Goal: Task Accomplishment & Management: Complete application form

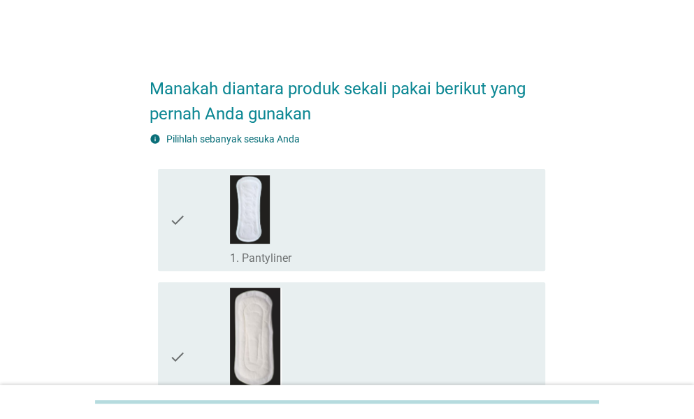
scroll to position [70, 0]
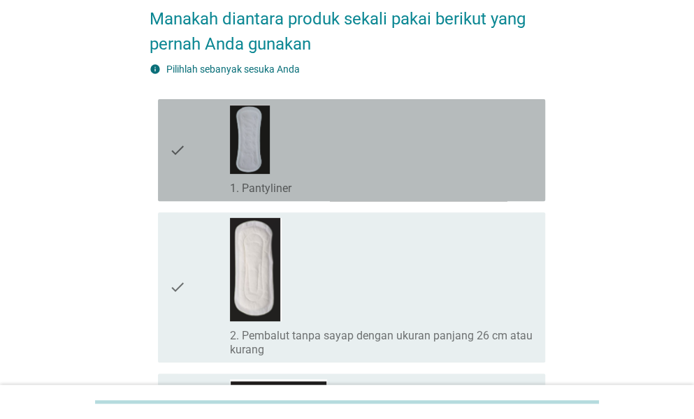
click at [334, 151] on div "check_box_outline_blank 1. Pantyliner" at bounding box center [382, 150] width 304 height 91
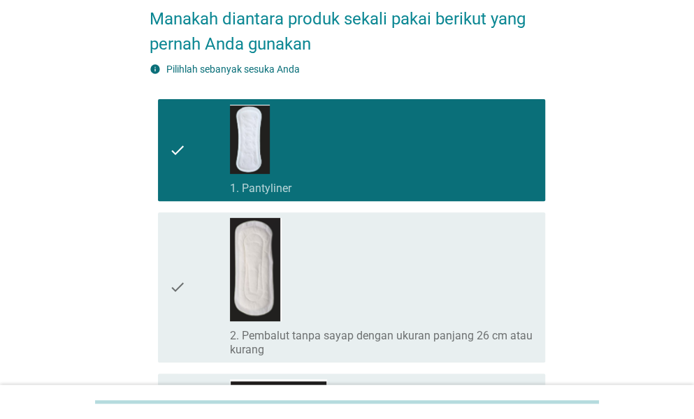
scroll to position [140, 0]
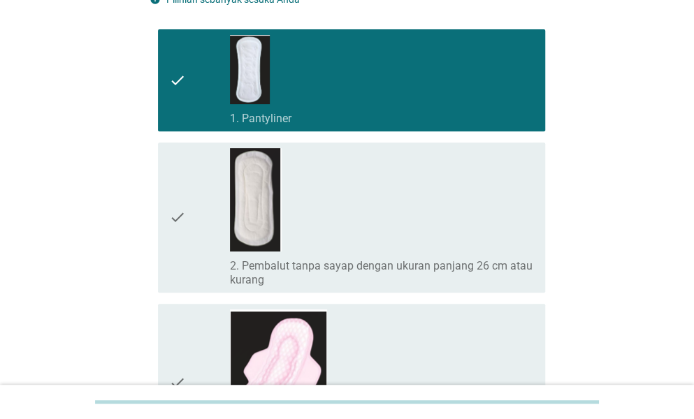
click at [371, 223] on div "check_box_outline_blank 2. Pembalut tanpa sayap dengan ukuran panjang 26 cm ata…" at bounding box center [382, 217] width 304 height 139
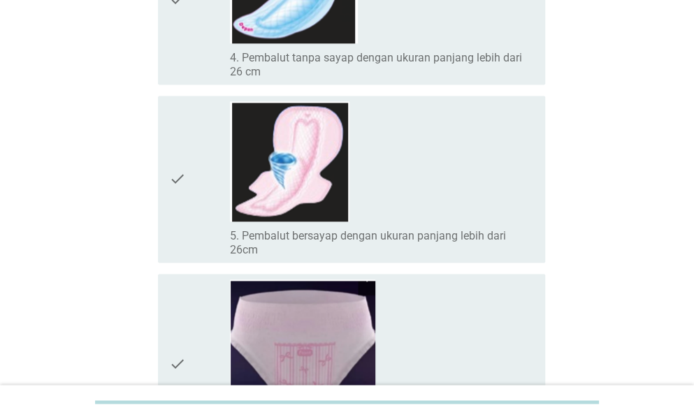
scroll to position [769, 0]
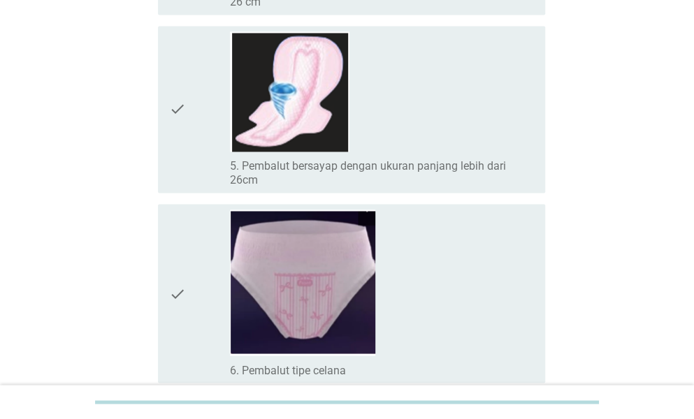
click at [398, 59] on div "check_box_outline_blank 5. Pembalut bersayap dengan ukuran panjang lebih dari 2…" at bounding box center [382, 109] width 304 height 156
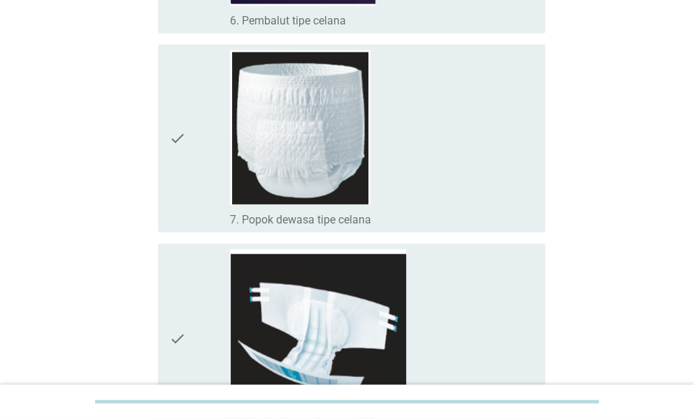
scroll to position [1258, 0]
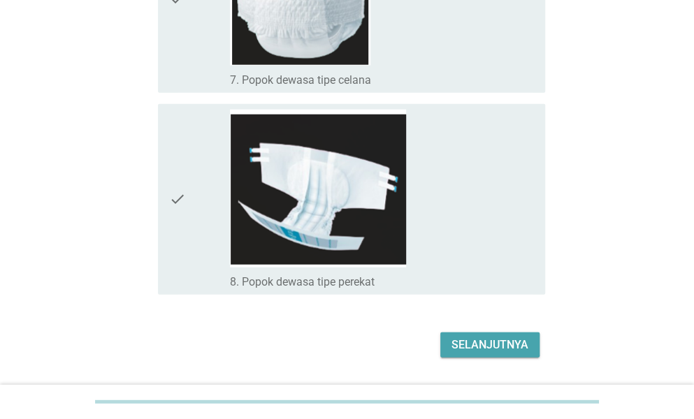
click at [498, 349] on div "Selanjutnya" at bounding box center [490, 345] width 77 height 17
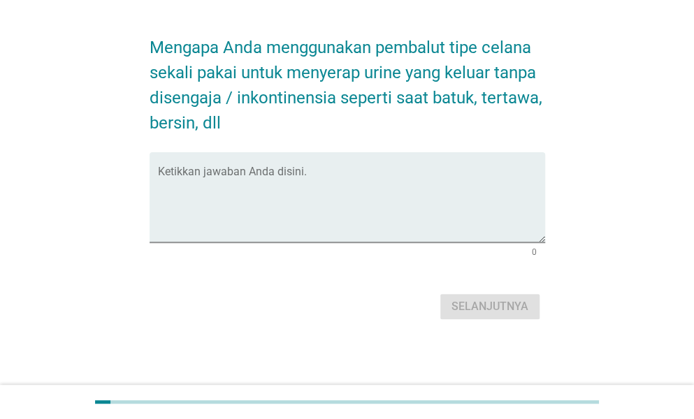
scroll to position [0, 0]
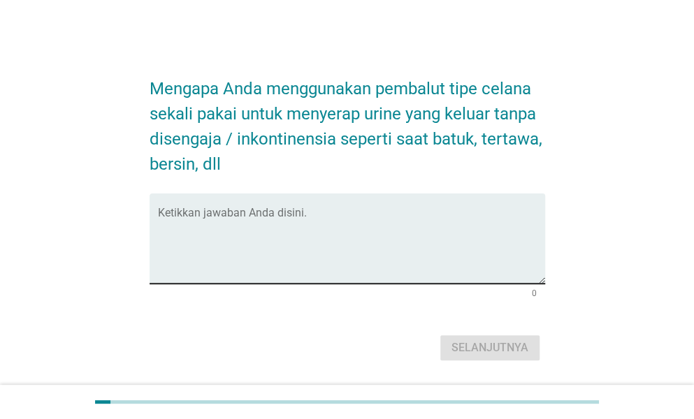
click at [310, 224] on textarea "Ketikkan jawaban Anda disini." at bounding box center [351, 246] width 387 height 73
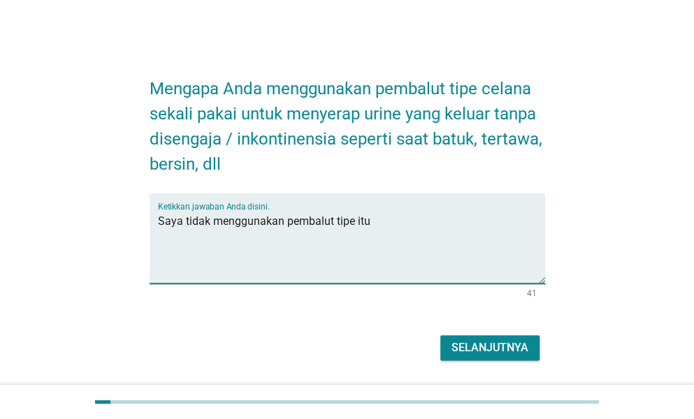
type textarea "Saya tidak menggunakan pembalut tipe itu"
click at [468, 345] on div "Selanjutnya" at bounding box center [490, 348] width 77 height 17
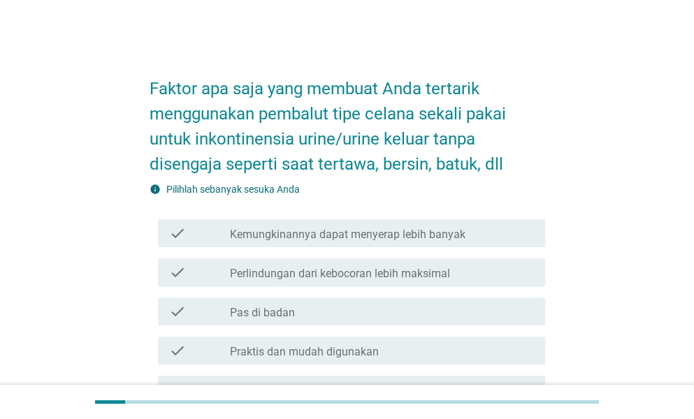
scroll to position [70, 0]
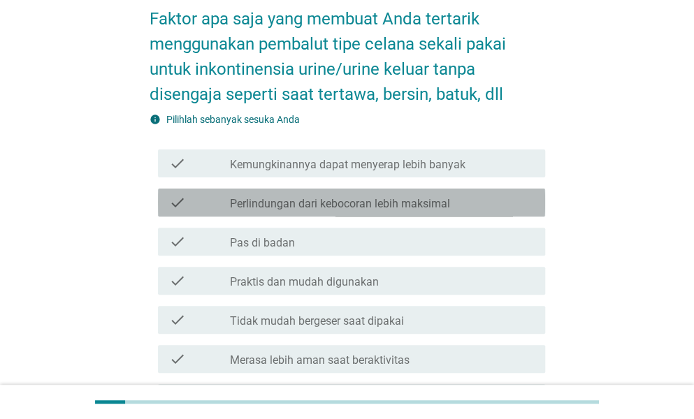
click at [368, 198] on label "Perlindungan dari kebocoran lebih maksimal" at bounding box center [340, 204] width 220 height 14
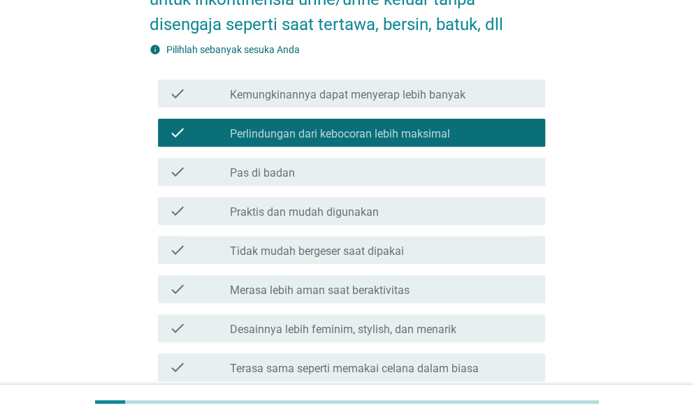
scroll to position [210, 0]
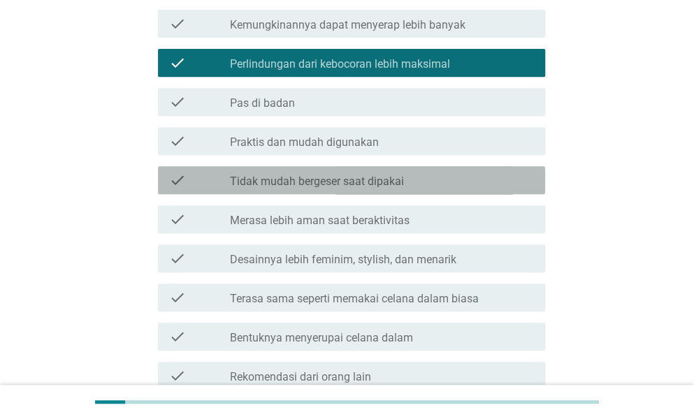
click at [378, 192] on div "check check_box_outline_blank Tidak mudah bergeser saat dipakai" at bounding box center [351, 180] width 387 height 28
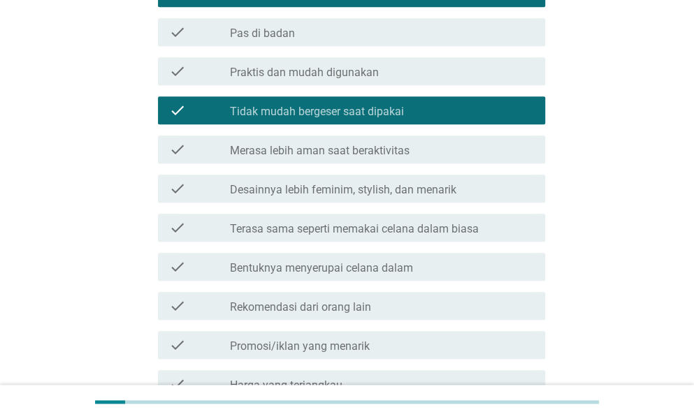
scroll to position [350, 0]
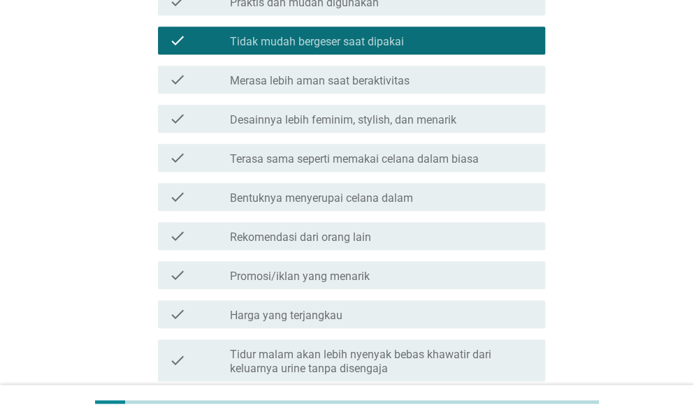
click at [350, 198] on label "Bentuknya menyerupai celana dalam" at bounding box center [321, 199] width 183 height 14
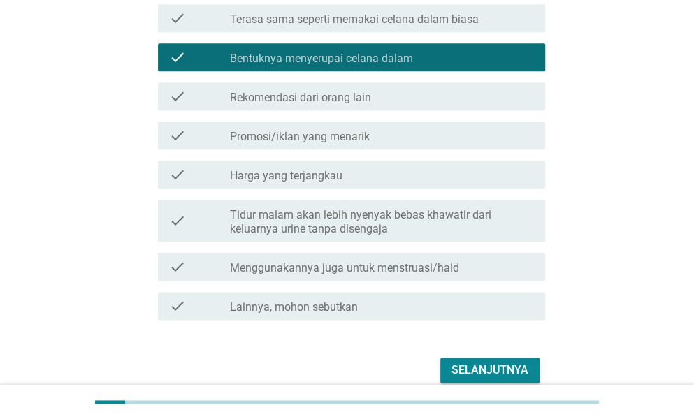
scroll to position [553, 0]
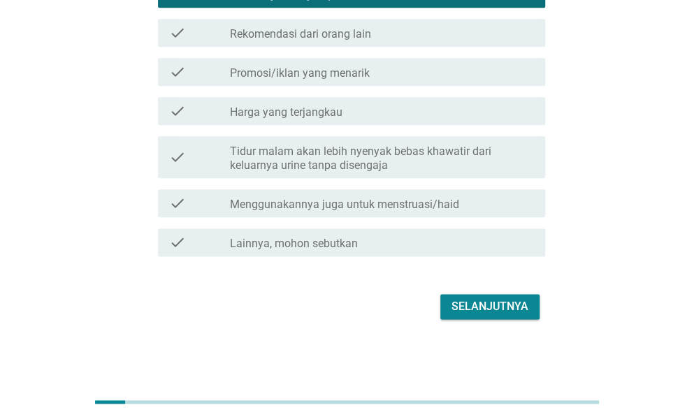
click at [470, 300] on div "Selanjutnya" at bounding box center [490, 307] width 77 height 17
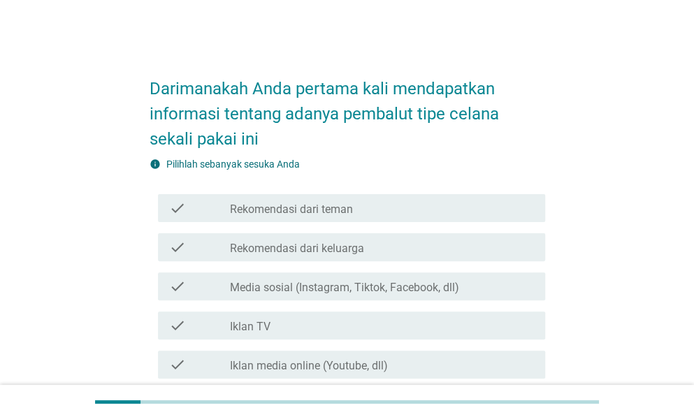
scroll to position [70, 0]
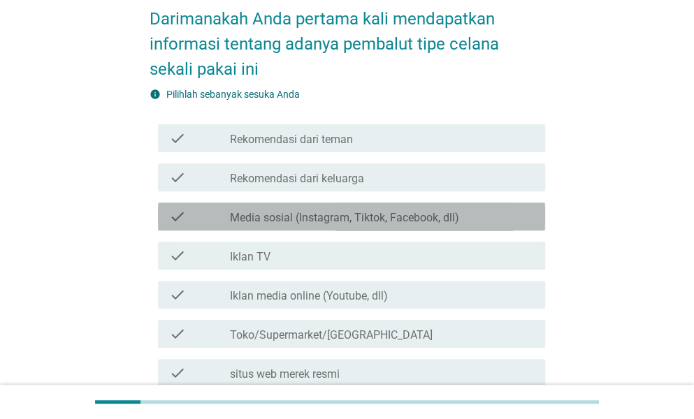
click at [373, 213] on label "Media sosial (Instagram, Tiktok, Facebook, dll)" at bounding box center [344, 218] width 229 height 14
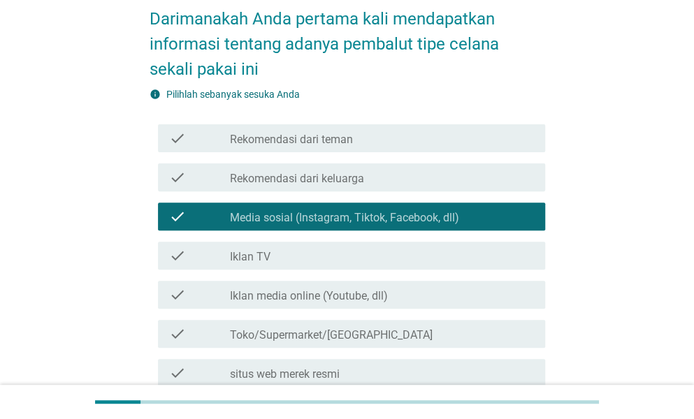
click at [373, 213] on label "Media sosial (Instagram, Tiktok, Facebook, dll)" at bounding box center [344, 218] width 229 height 14
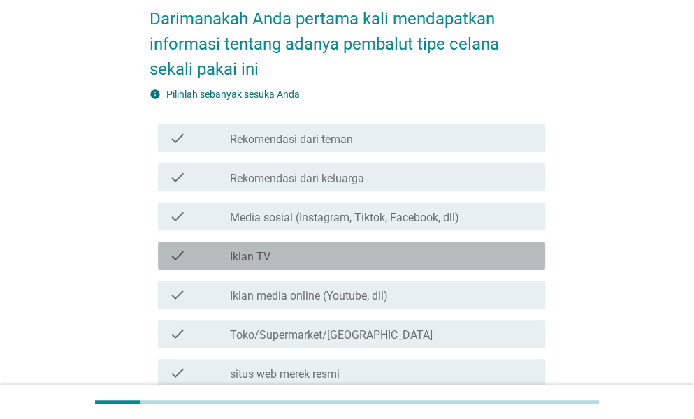
click at [327, 252] on div "check_box_outline_blank Iklan TV" at bounding box center [382, 255] width 304 height 17
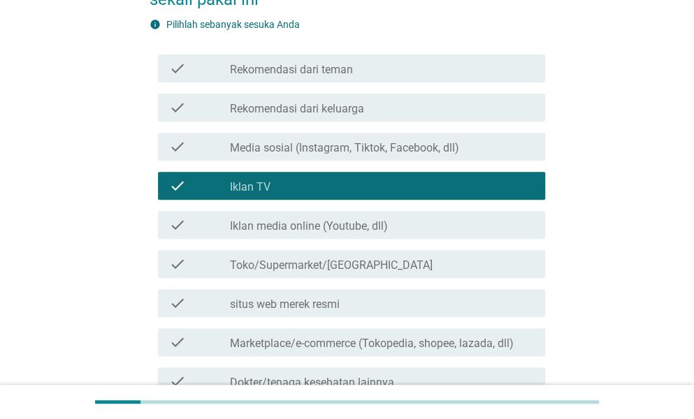
scroll to position [210, 0]
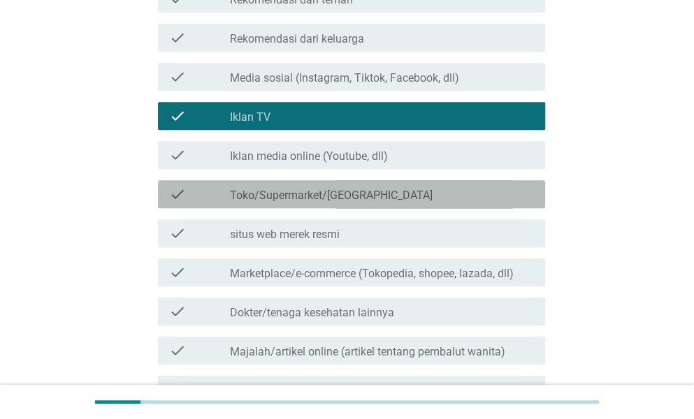
click at [327, 199] on label "Toko/Supermarket/[GEOGRAPHIC_DATA]" at bounding box center [331, 196] width 203 height 14
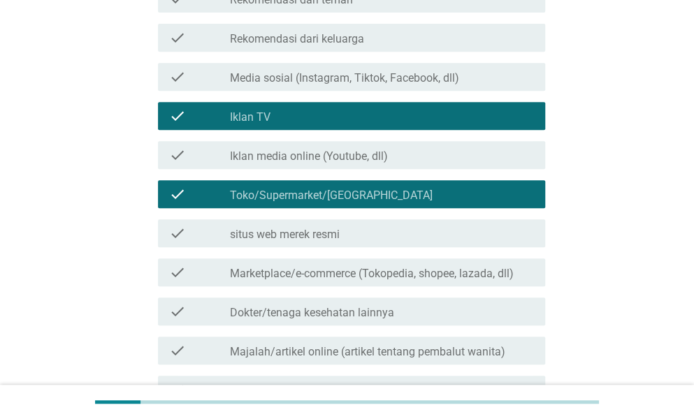
scroll to position [357, 0]
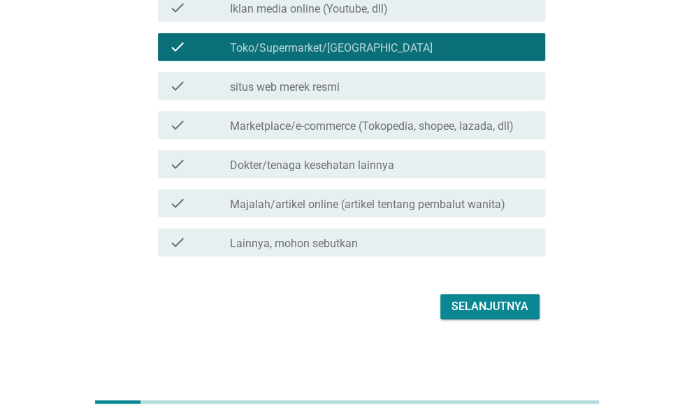
click at [474, 293] on div "Selanjutnya" at bounding box center [348, 307] width 396 height 34
click at [474, 300] on div "Selanjutnya" at bounding box center [490, 307] width 77 height 17
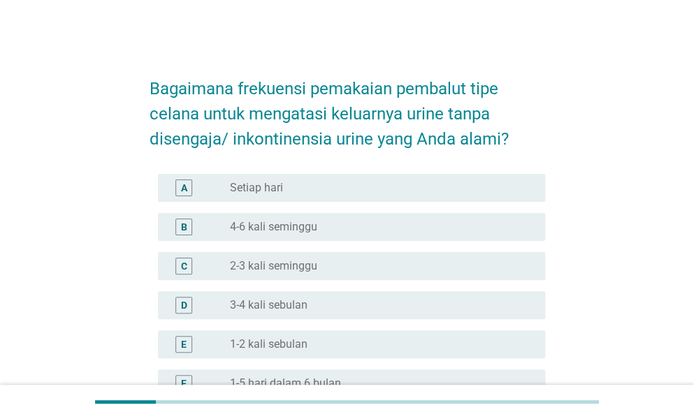
scroll to position [70, 0]
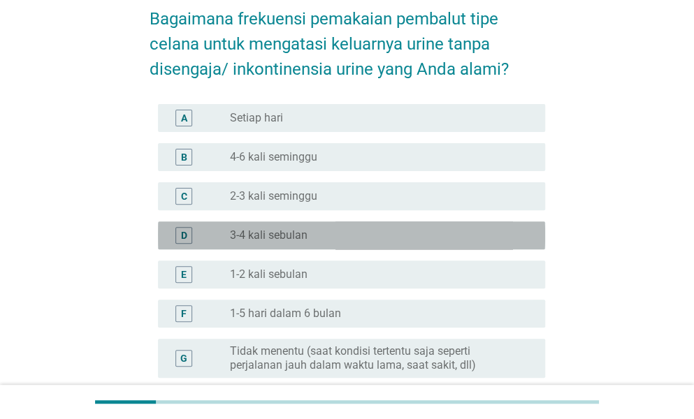
click at [271, 238] on label "3-4 kali sebulan" at bounding box center [269, 236] width 78 height 14
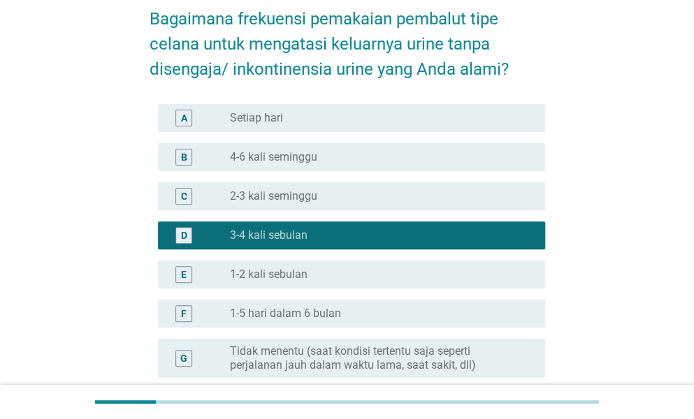
scroll to position [247, 0]
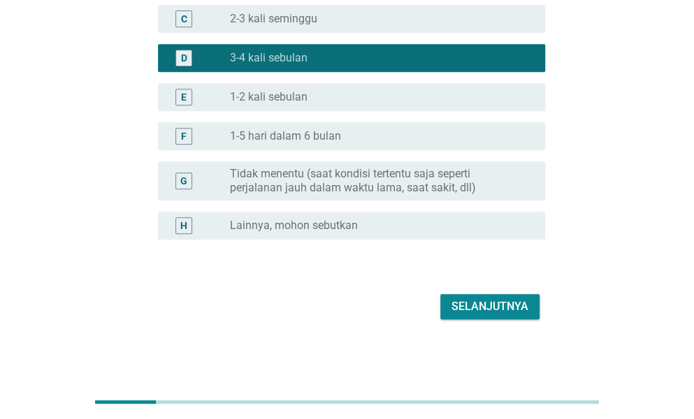
click at [491, 303] on div "Selanjutnya" at bounding box center [490, 307] width 77 height 17
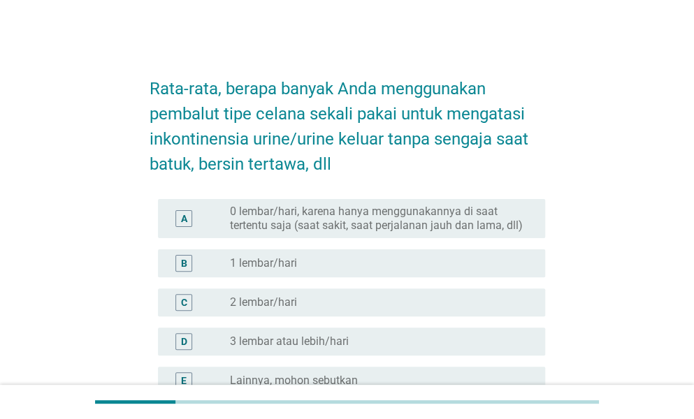
scroll to position [70, 0]
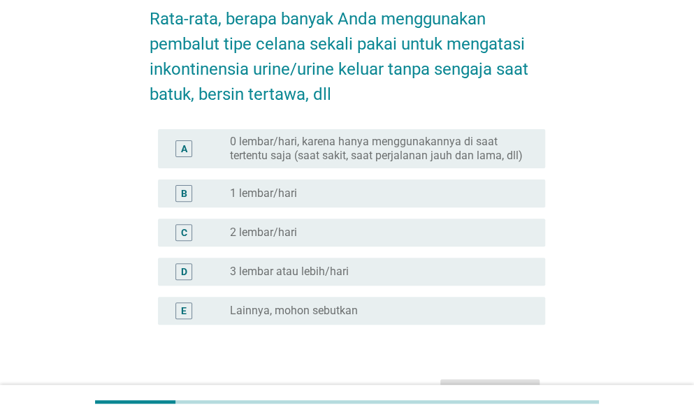
click at [271, 266] on label "3 lembar atau lebih/hari" at bounding box center [289, 272] width 119 height 14
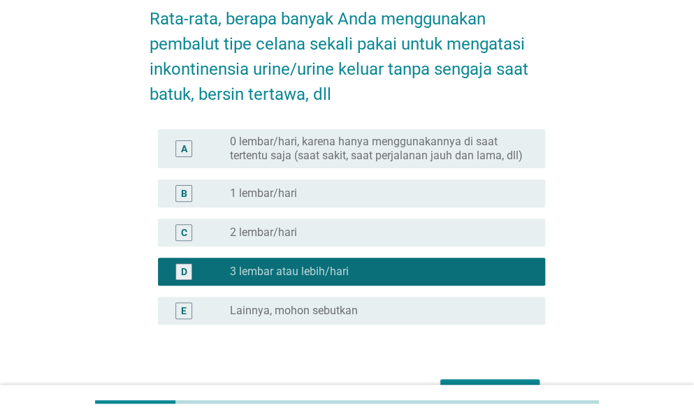
scroll to position [155, 0]
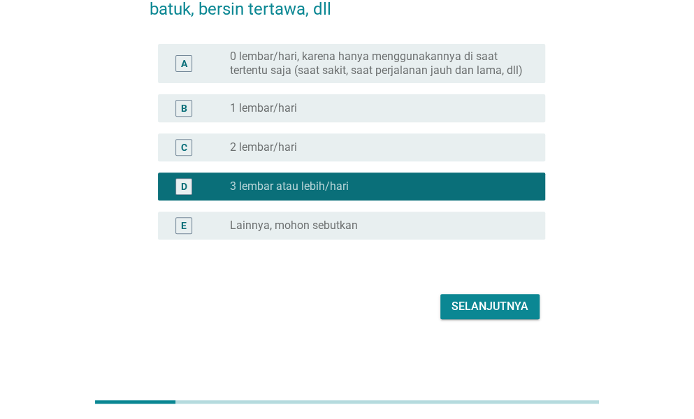
click at [478, 303] on div "Selanjutnya" at bounding box center [490, 307] width 77 height 17
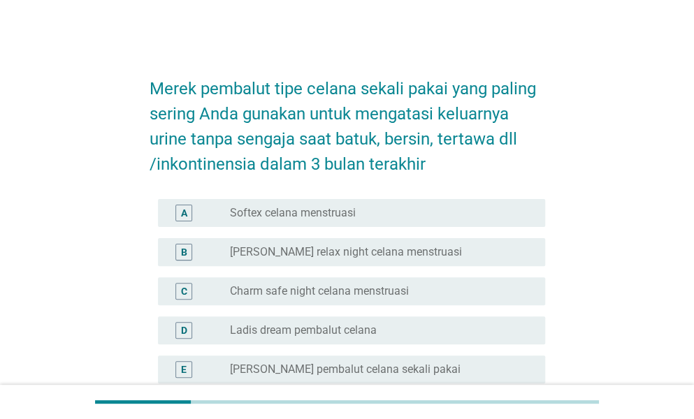
scroll to position [70, 0]
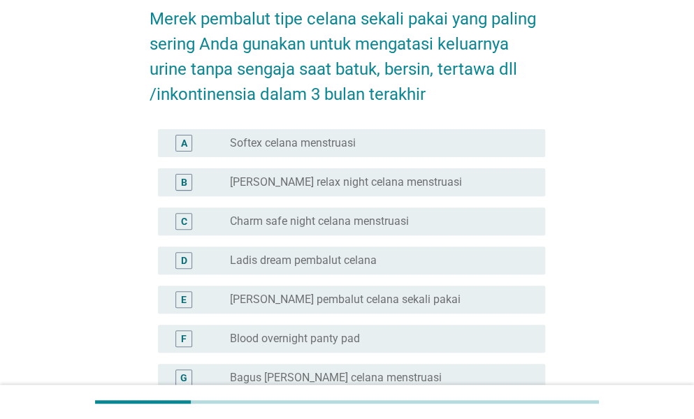
click at [309, 220] on label "Charm safe night celana menstruasi" at bounding box center [319, 222] width 179 height 14
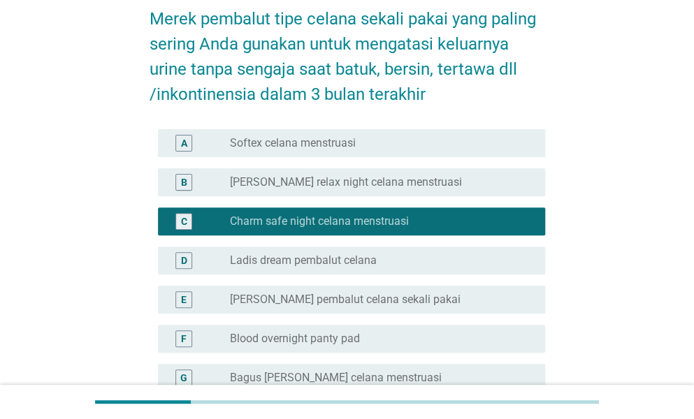
scroll to position [210, 0]
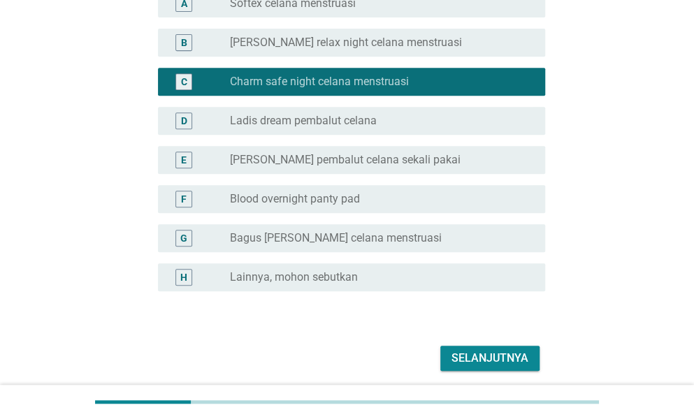
click at [487, 359] on div "Selanjutnya" at bounding box center [490, 358] width 77 height 17
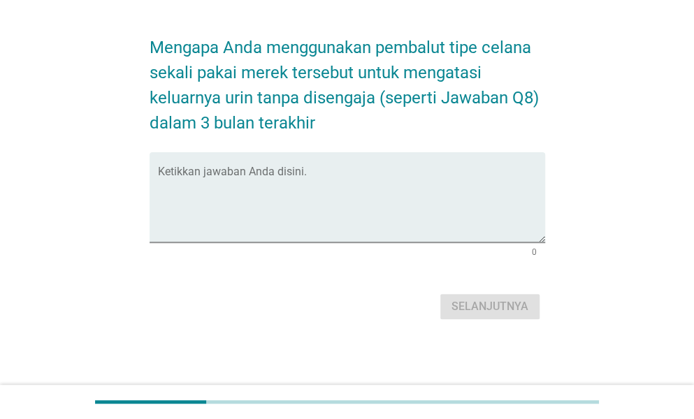
scroll to position [0, 0]
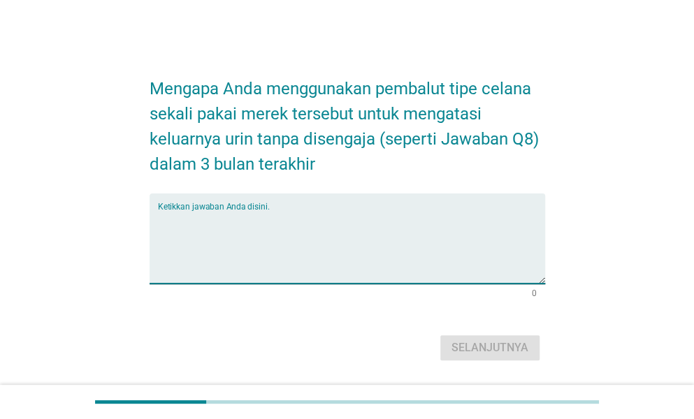
click at [337, 217] on textarea "Ketikkan jawaban Anda disini." at bounding box center [351, 246] width 387 height 73
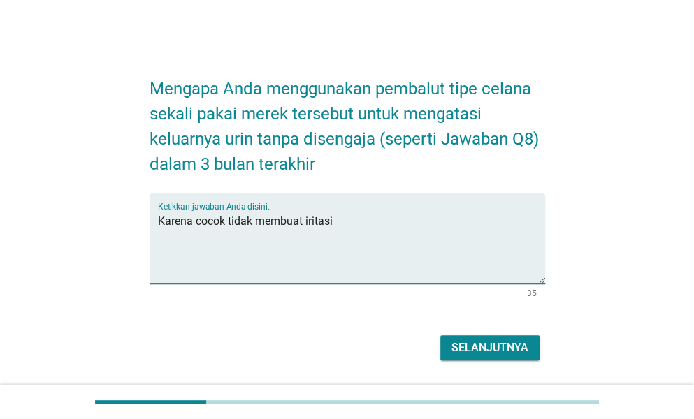
type textarea "Karena cocok tidak membuat iritasi"
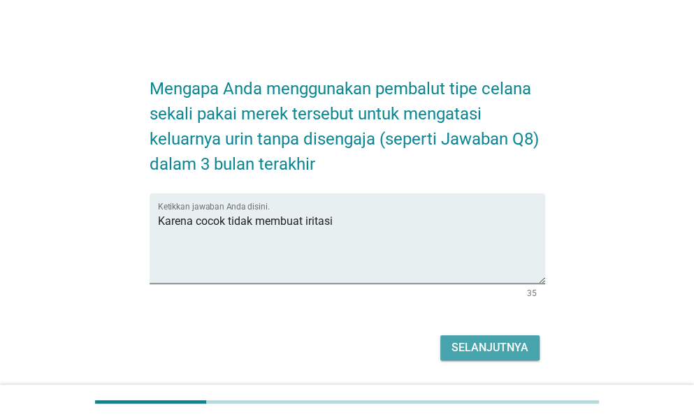
click at [508, 353] on div "Selanjutnya" at bounding box center [490, 348] width 77 height 17
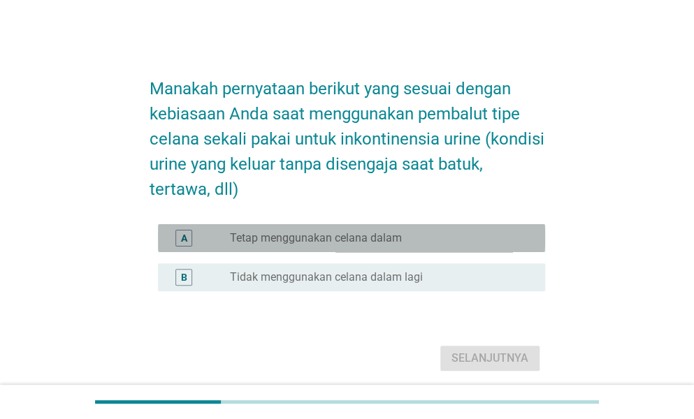
click at [365, 237] on label "Tetap menggunakan celana dalam" at bounding box center [316, 238] width 172 height 14
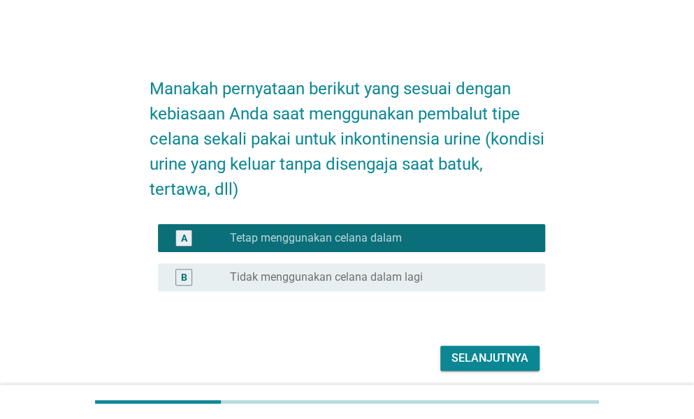
click at [400, 264] on div "B radio_button_unchecked Tidak menggunakan celana dalam lagi" at bounding box center [351, 278] width 387 height 28
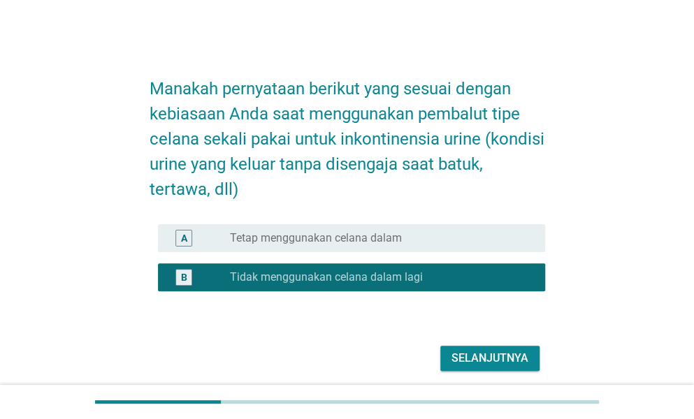
click at [389, 238] on label "Tetap menggunakan celana dalam" at bounding box center [316, 238] width 172 height 14
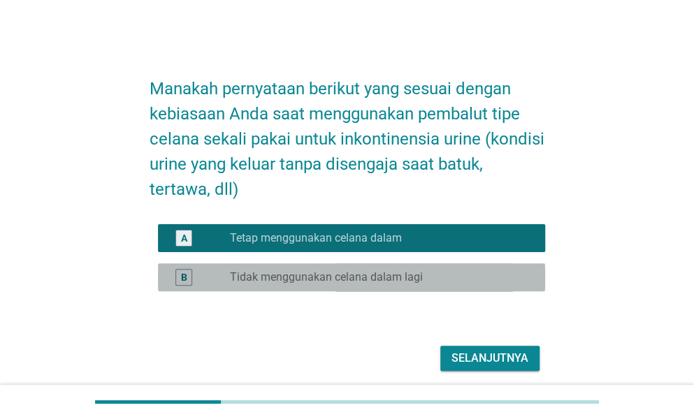
click at [371, 275] on label "Tidak menggunakan celana dalam lagi" at bounding box center [326, 278] width 193 height 14
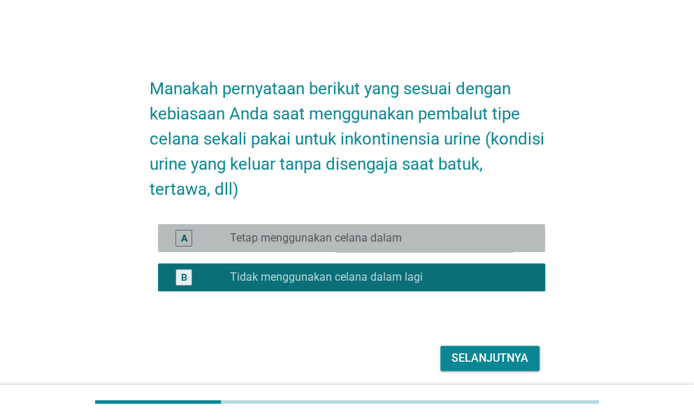
click at [401, 245] on div "radio_button_unchecked Tetap menggunakan celana dalam" at bounding box center [382, 238] width 304 height 17
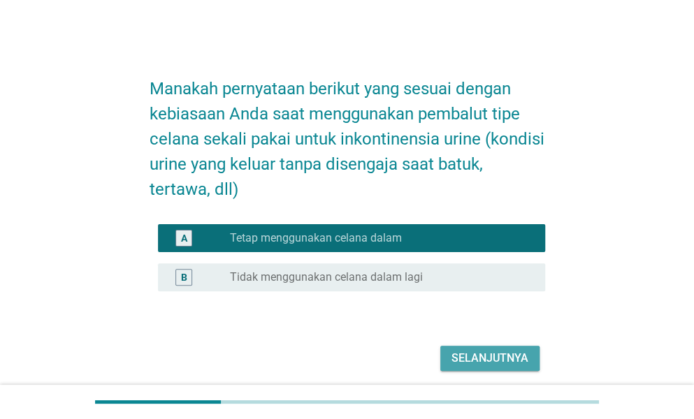
click at [490, 367] on button "Selanjutnya" at bounding box center [489, 358] width 99 height 25
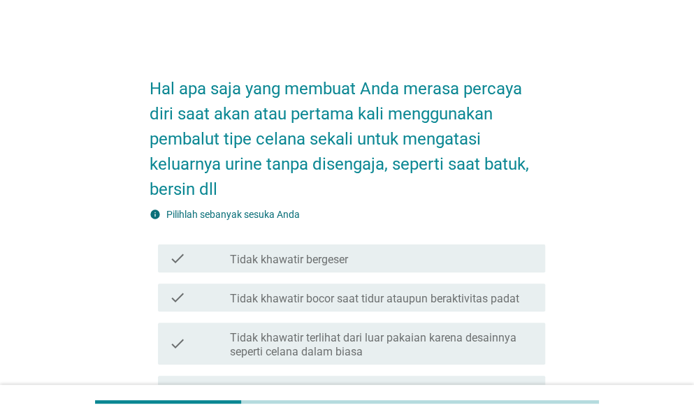
scroll to position [140, 0]
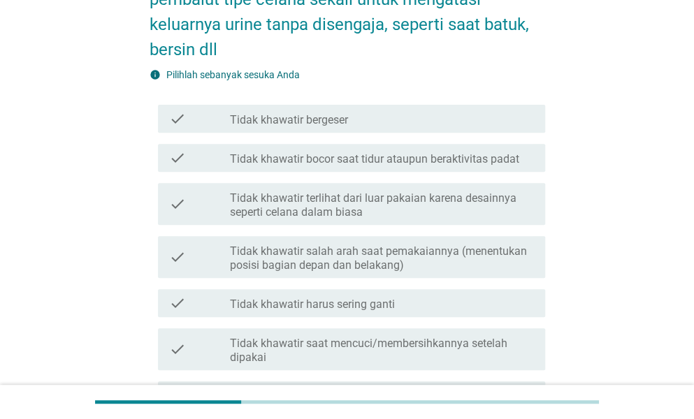
click at [424, 161] on label "Tidak khawatir bocor saat tidur ataupun beraktivitas padat" at bounding box center [374, 159] width 289 height 14
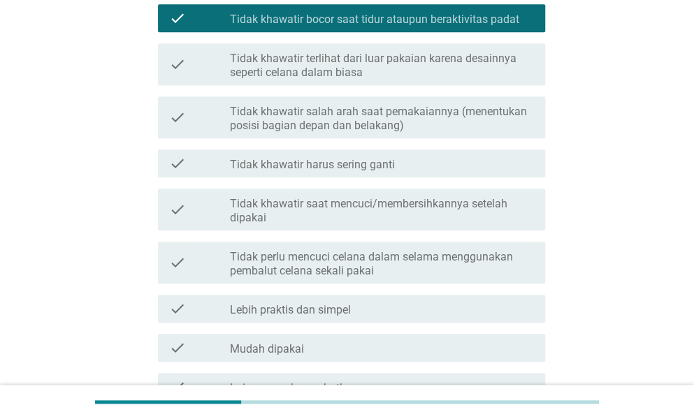
scroll to position [419, 0]
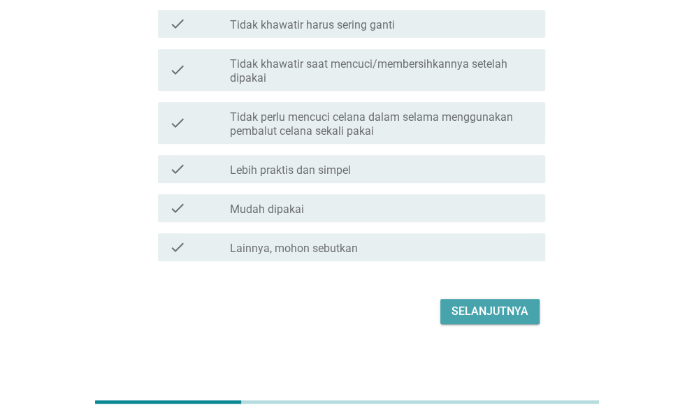
click at [484, 314] on div "Selanjutnya" at bounding box center [490, 311] width 77 height 17
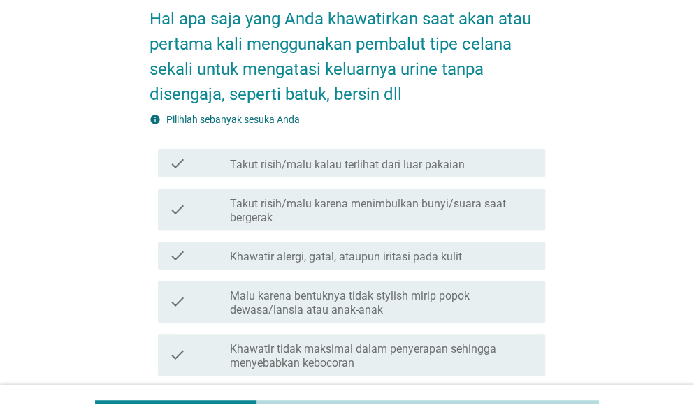
scroll to position [140, 0]
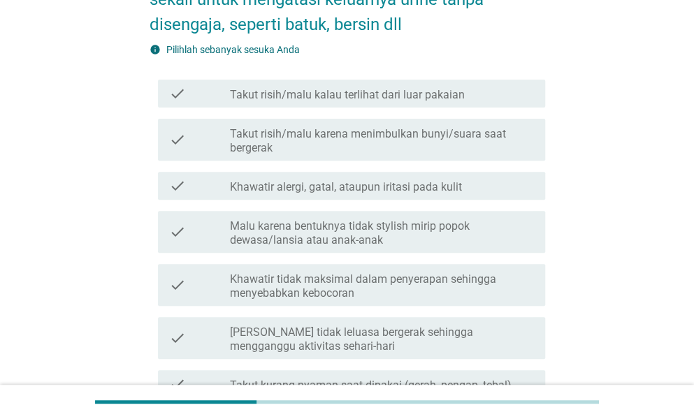
click at [435, 191] on label "Khawatir alergi, gatal, ataupun iritasi pada kulit" at bounding box center [346, 187] width 232 height 14
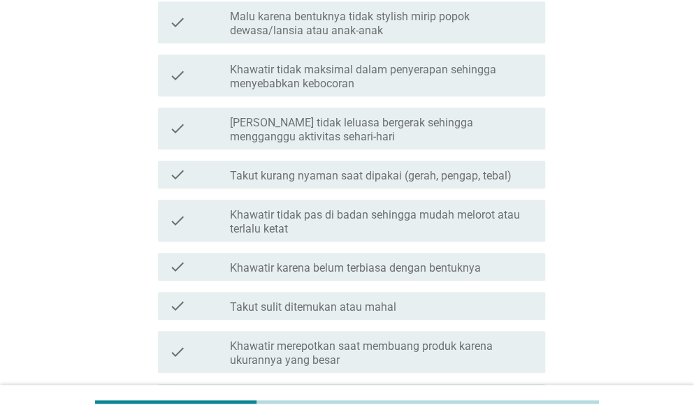
scroll to position [612, 0]
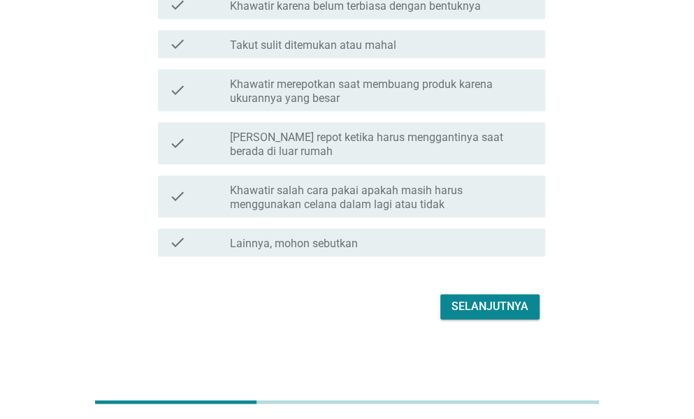
click at [483, 304] on div "Selanjutnya" at bounding box center [490, 307] width 77 height 17
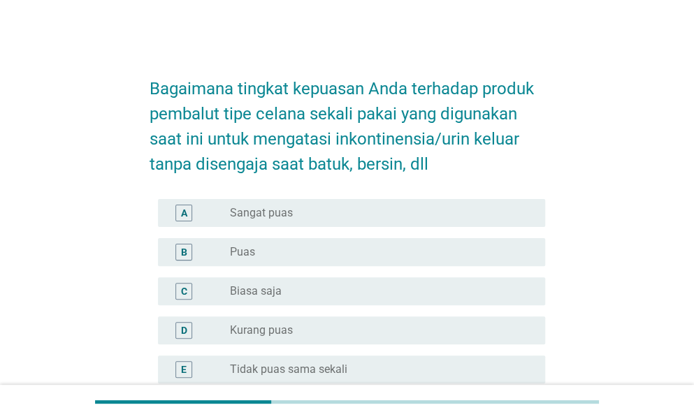
click at [363, 299] on div "radio_button_unchecked Biasa saja" at bounding box center [382, 291] width 304 height 17
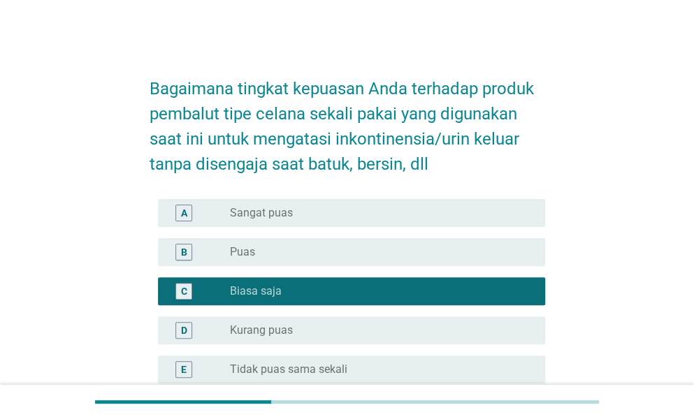
scroll to position [144, 0]
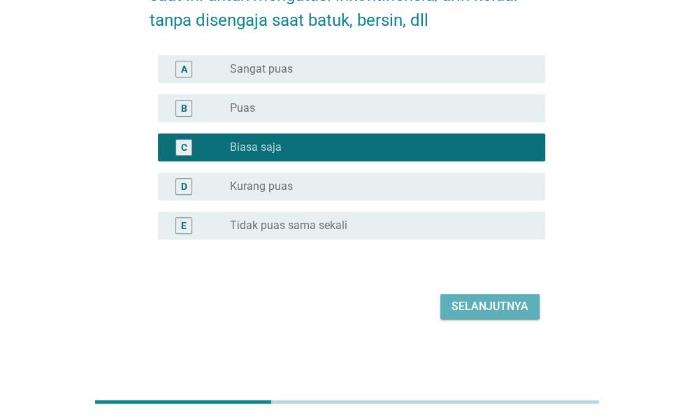
click at [502, 312] on div "Selanjutnya" at bounding box center [490, 307] width 77 height 17
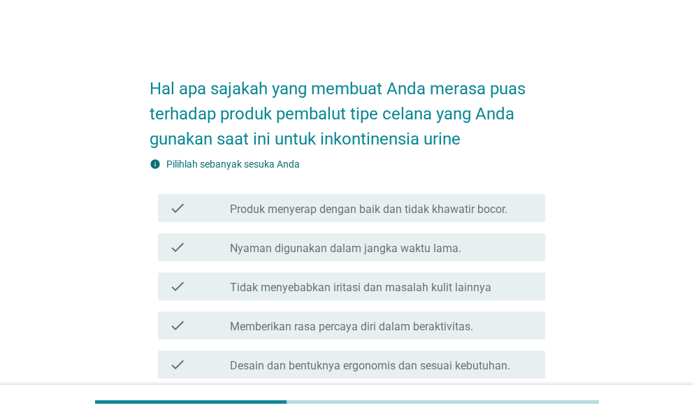
scroll to position [70, 0]
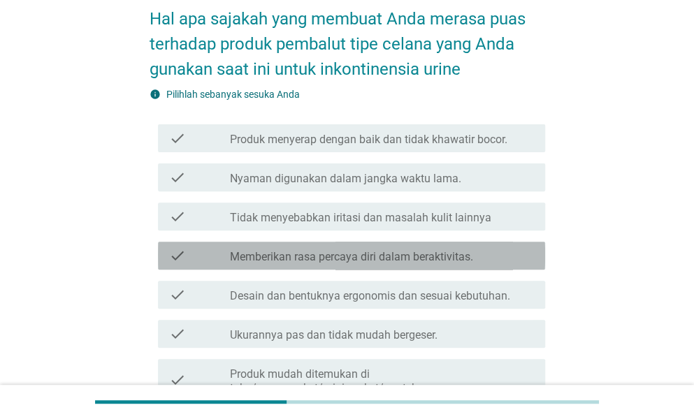
click at [404, 248] on div "check_box_outline_blank Memberikan rasa percaya diri dalam beraktivitas." at bounding box center [382, 255] width 304 height 17
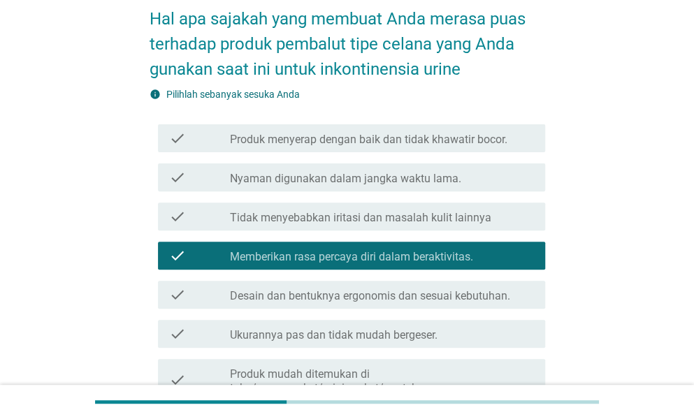
click at [417, 141] on label "Produk menyerap dengan baik dan tidak khawatir bocor." at bounding box center [369, 140] width 278 height 14
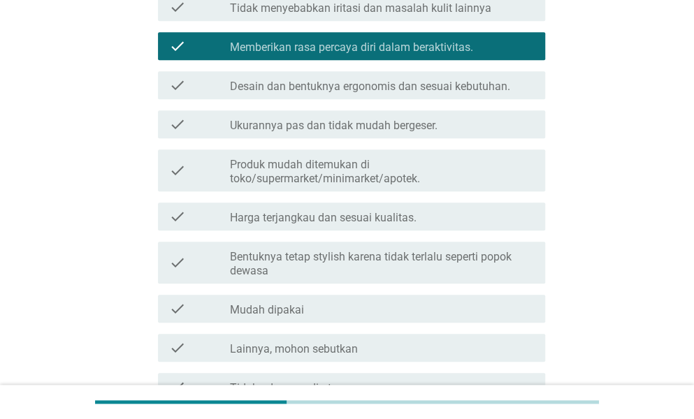
scroll to position [350, 0]
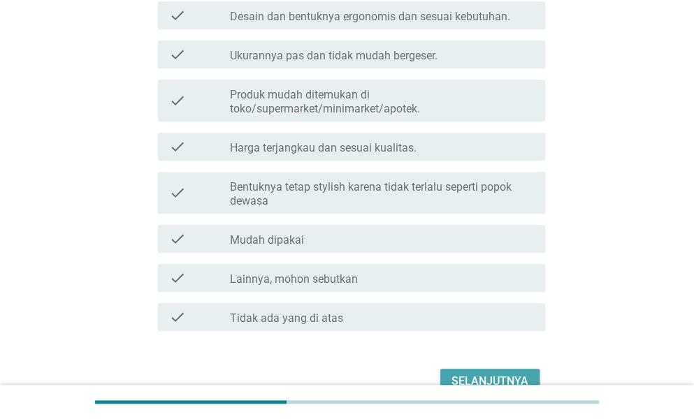
click at [492, 371] on button "Selanjutnya" at bounding box center [489, 381] width 99 height 25
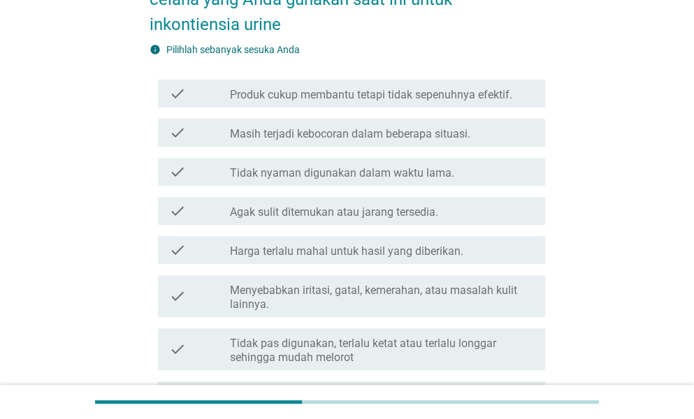
scroll to position [210, 0]
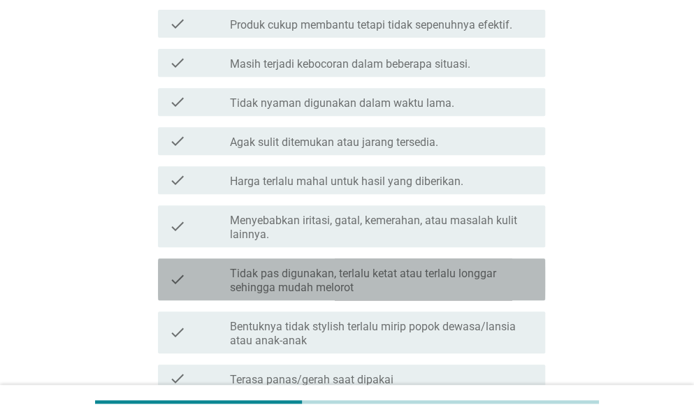
click at [410, 278] on label "Tidak pas digunakan, terlalu ketat atau terlalu longgar sehingga mudah melorot" at bounding box center [382, 281] width 304 height 28
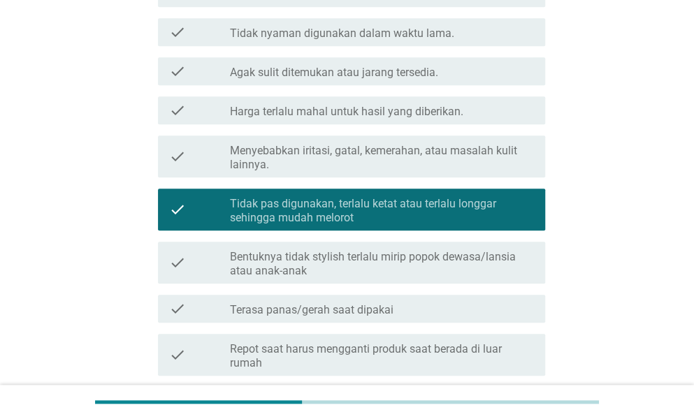
scroll to position [350, 0]
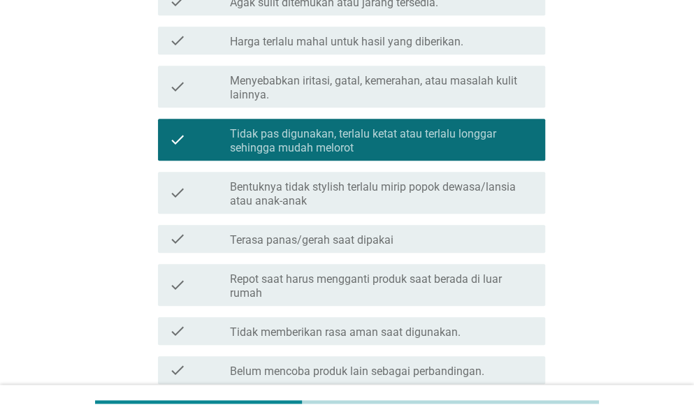
click at [386, 236] on label "Terasa panas/gerah saat dipakai" at bounding box center [312, 240] width 164 height 14
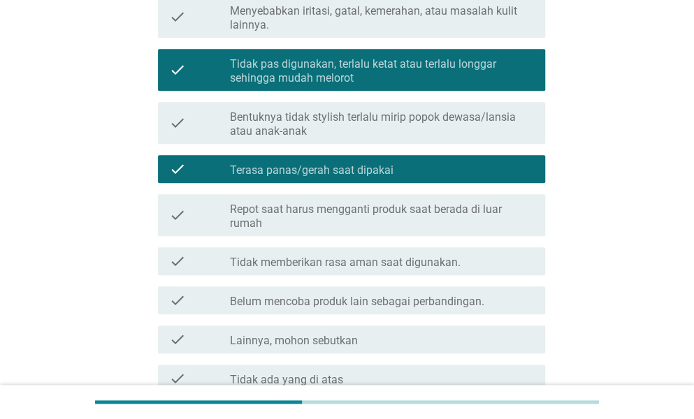
scroll to position [556, 0]
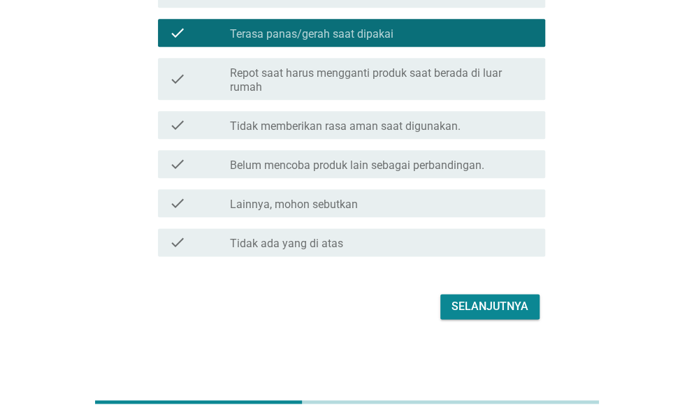
click at [482, 299] on div "Selanjutnya" at bounding box center [490, 307] width 77 height 17
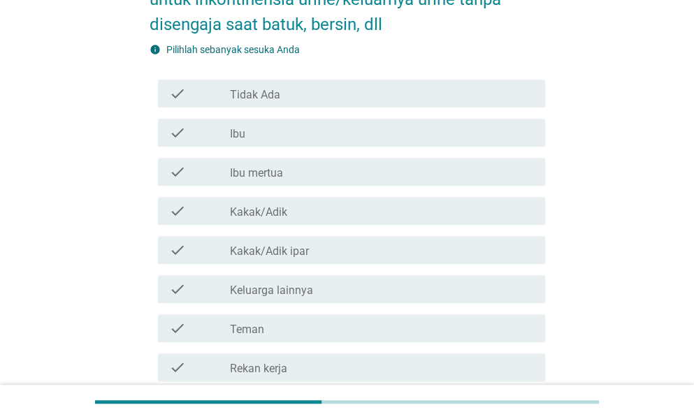
scroll to position [210, 0]
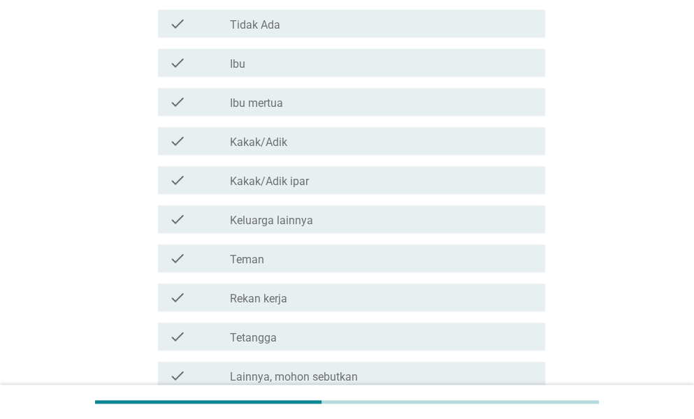
click at [297, 259] on div "check_box_outline_blank Teman" at bounding box center [382, 258] width 304 height 17
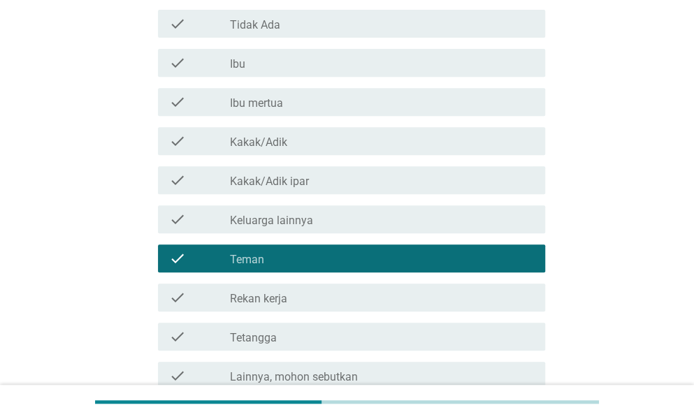
scroll to position [343, 0]
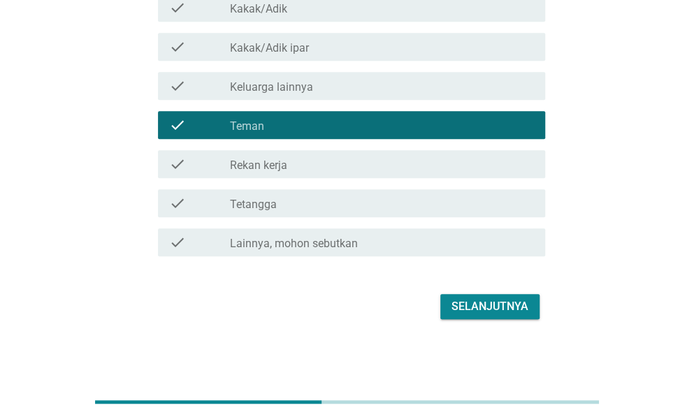
click at [520, 312] on div "Selanjutnya" at bounding box center [490, 307] width 77 height 17
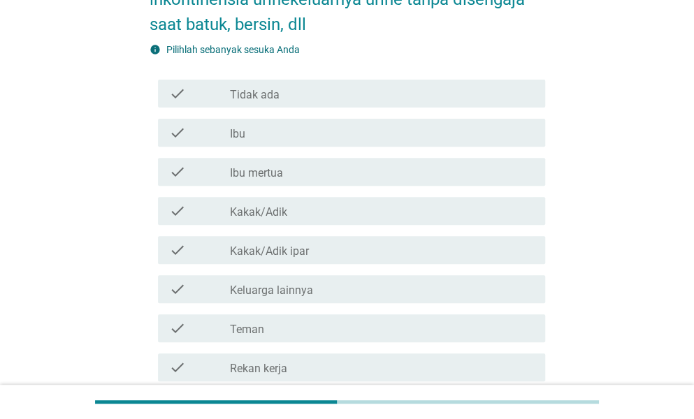
scroll to position [210, 0]
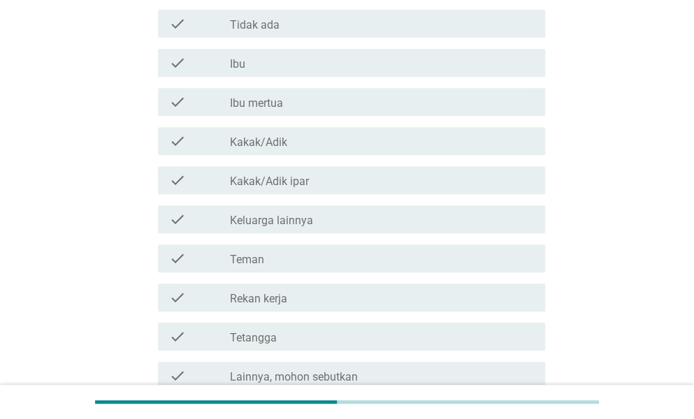
click at [316, 262] on div "check_box_outline_blank Teman" at bounding box center [382, 258] width 304 height 17
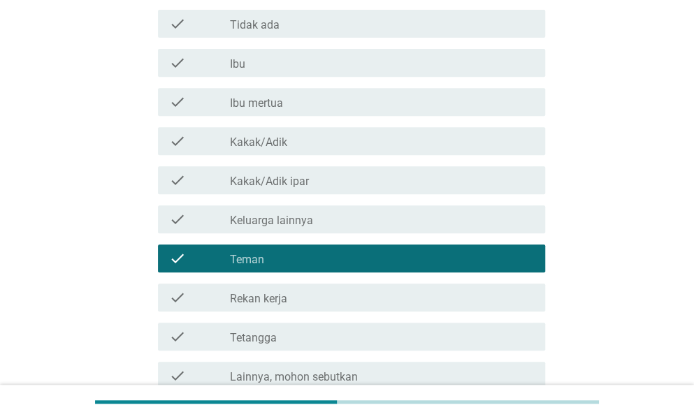
scroll to position [343, 0]
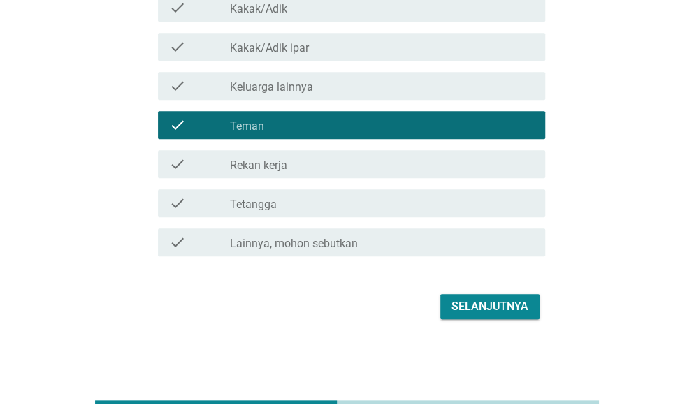
click at [481, 301] on div "Selanjutnya" at bounding box center [490, 307] width 77 height 17
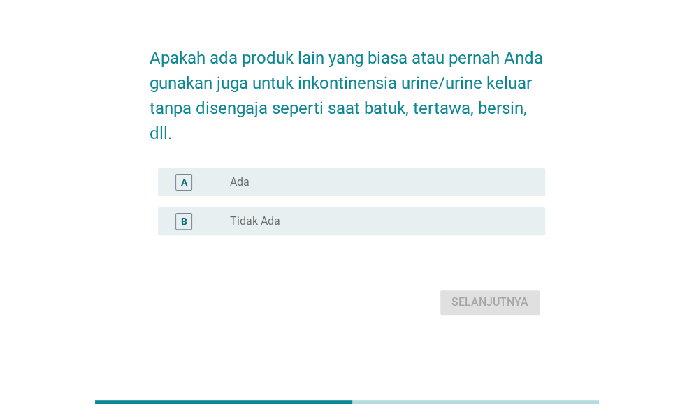
scroll to position [0, 0]
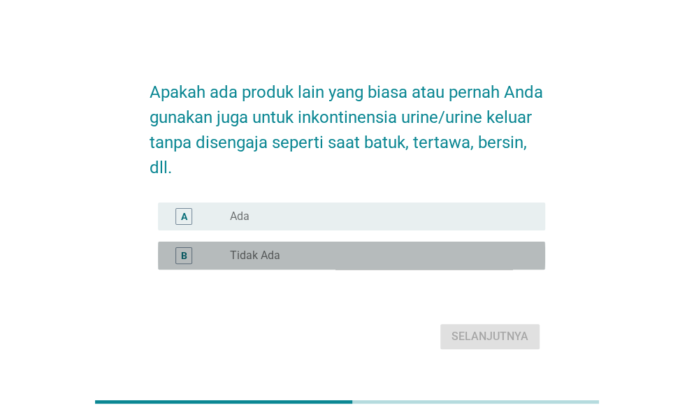
click at [268, 249] on label "Tidak Ada" at bounding box center [255, 256] width 50 height 14
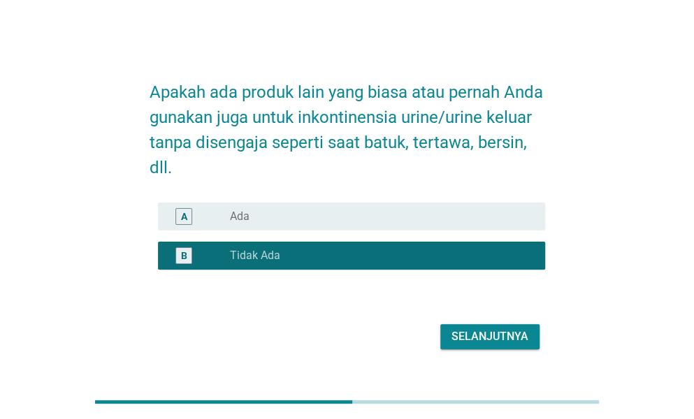
click at [491, 340] on div "Selanjutnya" at bounding box center [490, 337] width 77 height 17
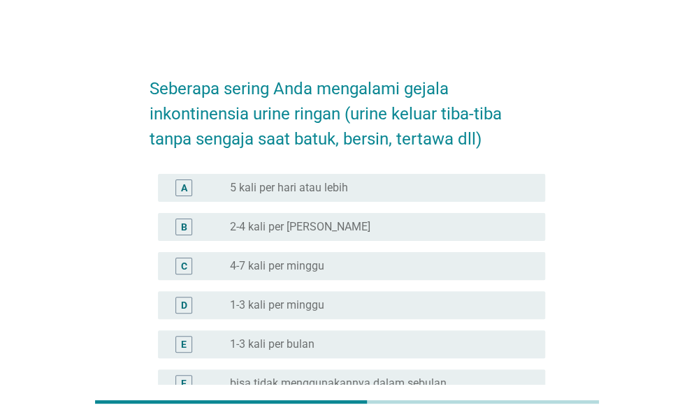
scroll to position [70, 0]
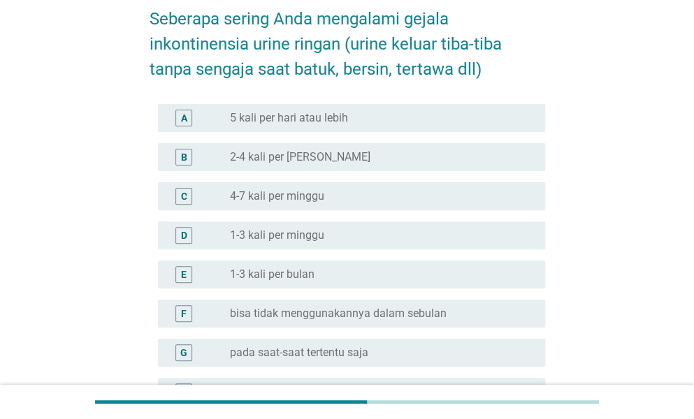
click at [306, 347] on label "pada saat-saat tertentu saja" at bounding box center [299, 353] width 138 height 14
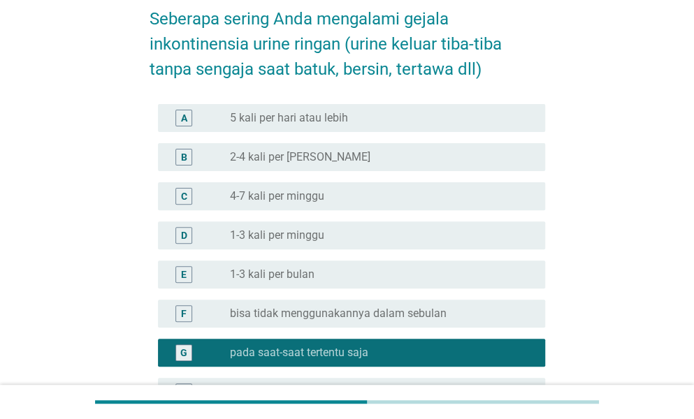
scroll to position [236, 0]
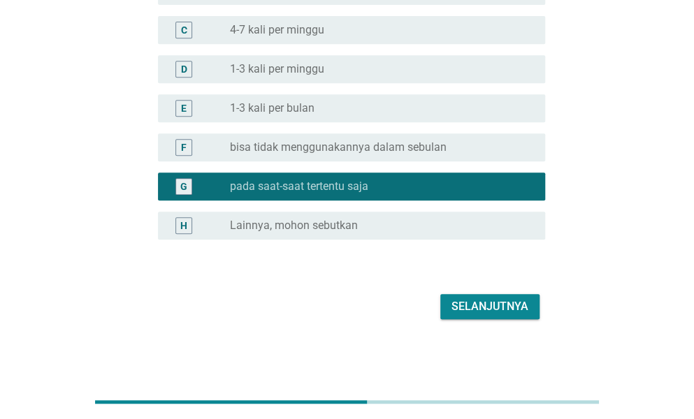
drag, startPoint x: 486, startPoint y: 278, endPoint x: 487, endPoint y: 306, distance: 28.0
click at [486, 282] on form "Seberapa sering Anda mengalami gejala inkontinensia urine ringan (urine keluar …" at bounding box center [348, 75] width 396 height 498
click at [488, 307] on div "Selanjutnya" at bounding box center [490, 307] width 77 height 17
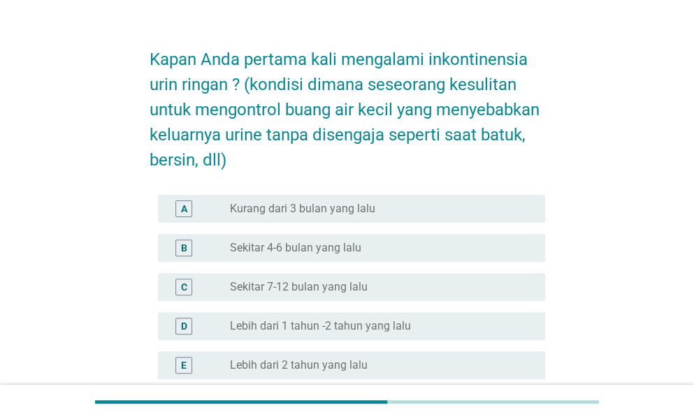
scroll to position [99, 0]
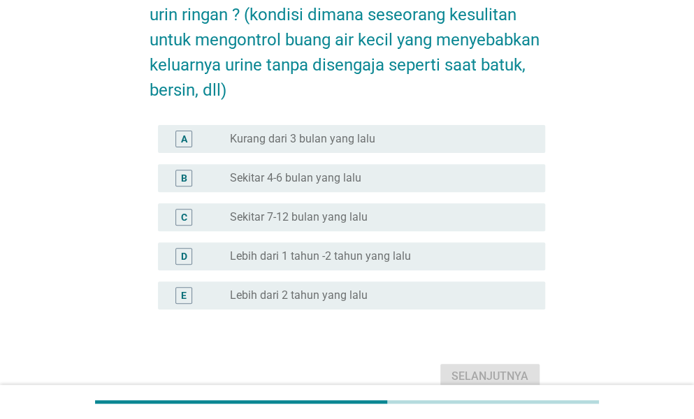
click at [295, 213] on label "Sekitar 7-12 bulan yang lalu" at bounding box center [299, 217] width 138 height 14
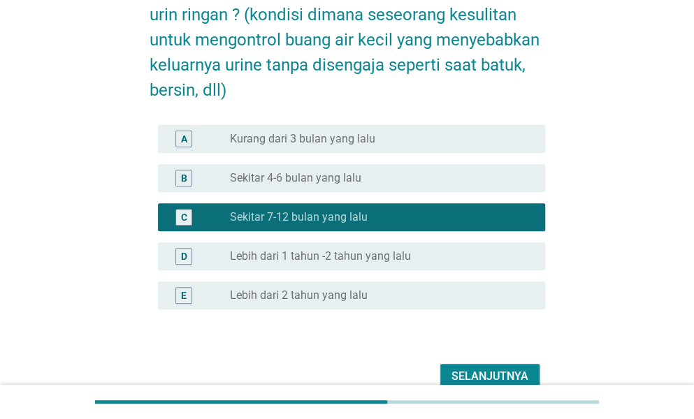
click at [299, 257] on label "Lebih dari 1 tahun -2 tahun yang lalu" at bounding box center [320, 257] width 181 height 14
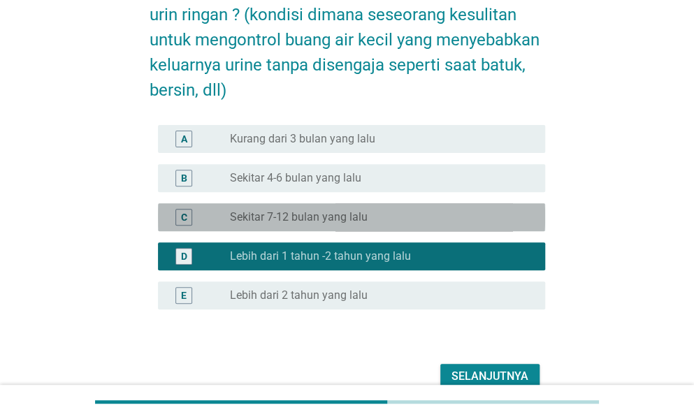
drag, startPoint x: 379, startPoint y: 215, endPoint x: 344, endPoint y: 195, distance: 40.1
click at [378, 216] on div "radio_button_unchecked Sekitar 7-12 bulan yang lalu" at bounding box center [376, 217] width 293 height 14
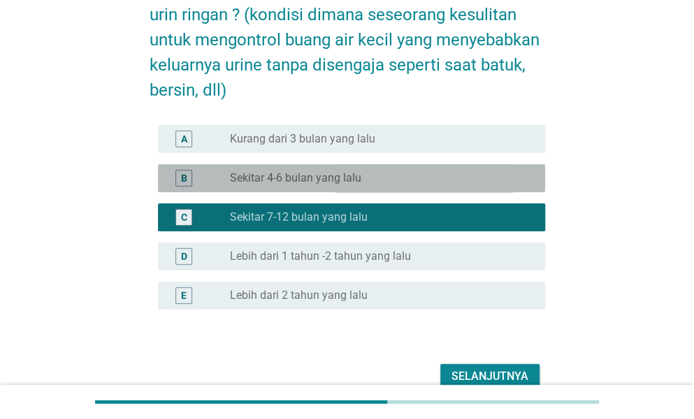
click at [335, 181] on label "Sekitar 4-6 bulan yang lalu" at bounding box center [295, 178] width 131 height 14
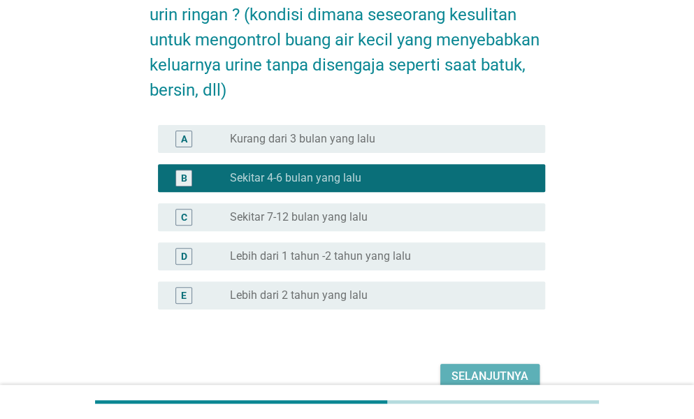
click at [463, 378] on div "Selanjutnya" at bounding box center [490, 376] width 77 height 17
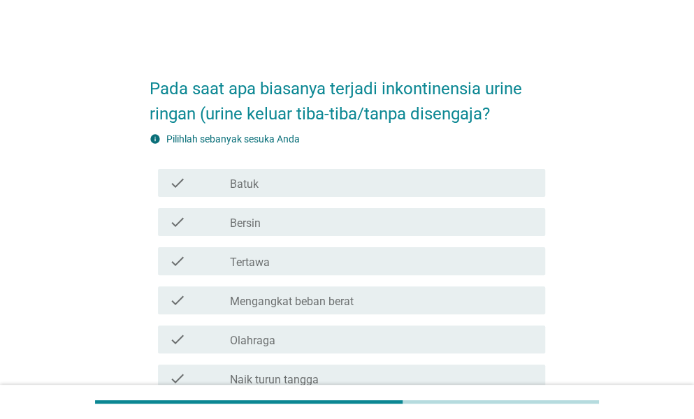
click at [306, 185] on div "check_box_outline_blank Batuk" at bounding box center [382, 183] width 304 height 17
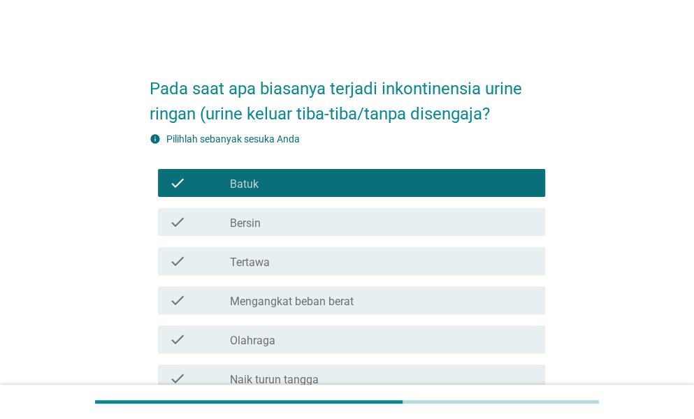
scroll to position [70, 0]
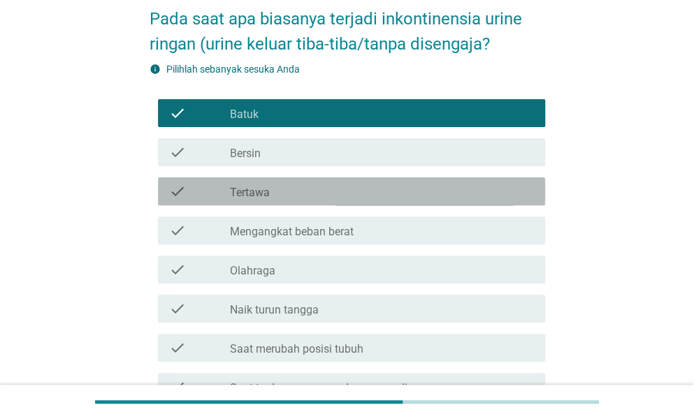
click at [297, 194] on div "check_box_outline_blank Tertawa" at bounding box center [382, 191] width 304 height 17
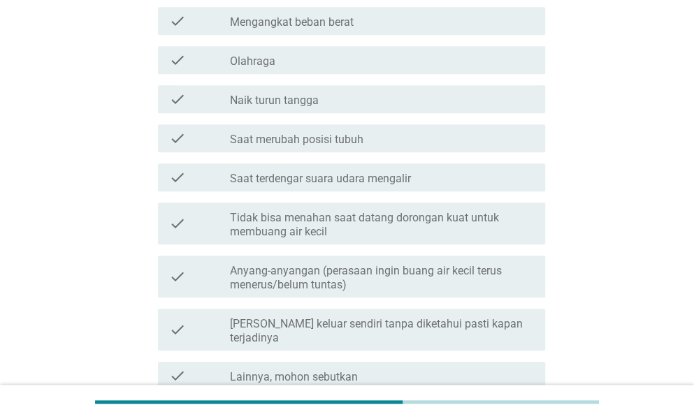
scroll to position [350, 0]
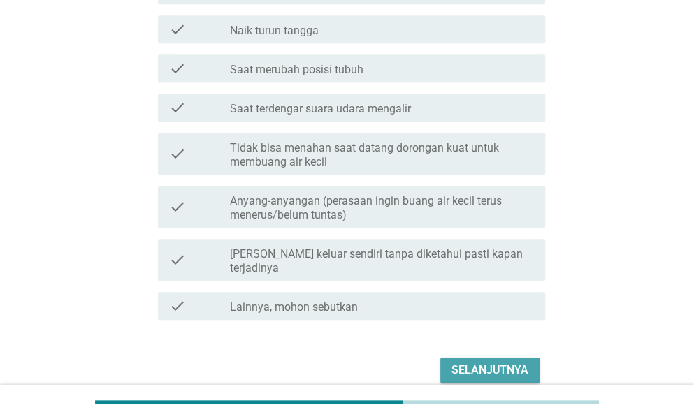
click at [488, 362] on div "Selanjutnya" at bounding box center [490, 370] width 77 height 17
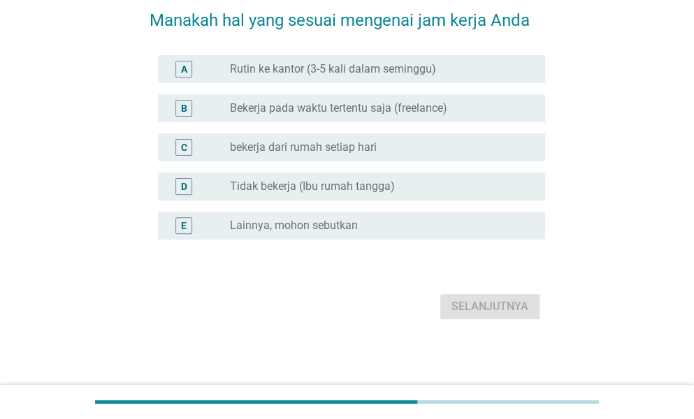
scroll to position [0, 0]
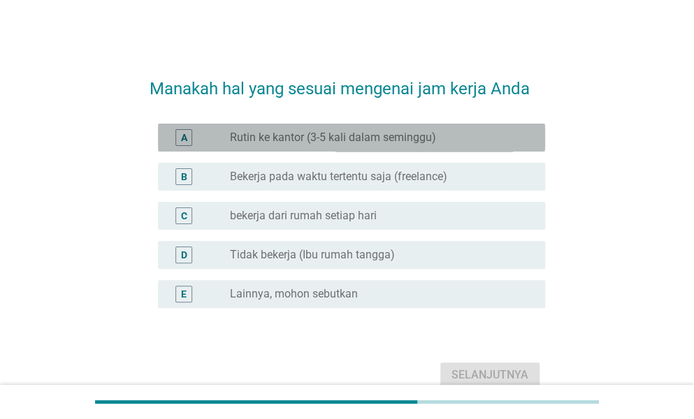
click at [375, 149] on div "A radio_button_unchecked Rutin ke kantor (3-5 kali dalam seminggu)" at bounding box center [351, 138] width 387 height 28
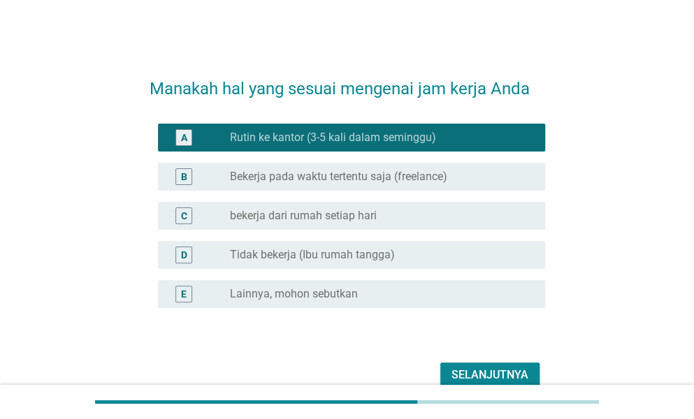
click at [479, 378] on div "Selanjutnya" at bounding box center [490, 375] width 77 height 17
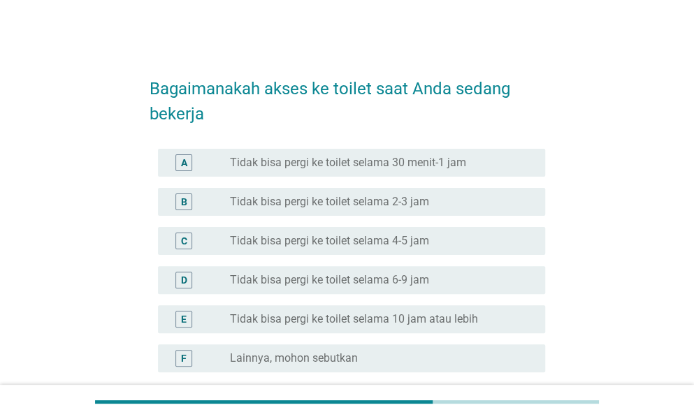
click at [384, 166] on label "Tidak bisa pergi ke toilet selama 30 menit-1 jam" at bounding box center [348, 163] width 236 height 14
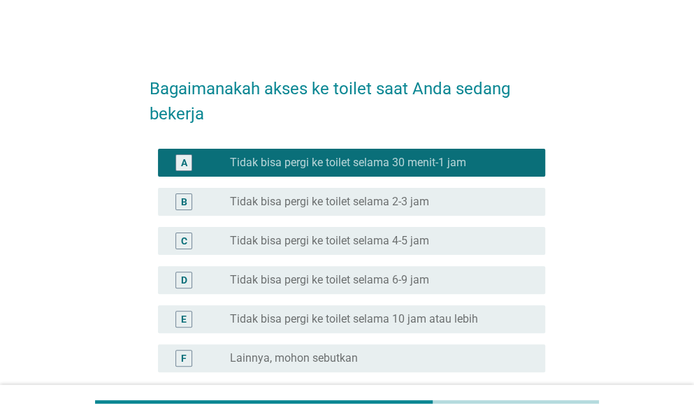
scroll to position [70, 0]
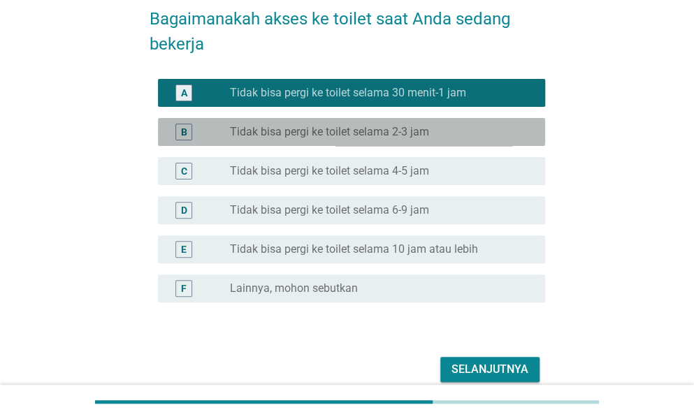
click at [411, 145] on div "B radio_button_unchecked Tidak bisa pergi ke toilet selama 2-3 jam" at bounding box center [351, 132] width 387 height 28
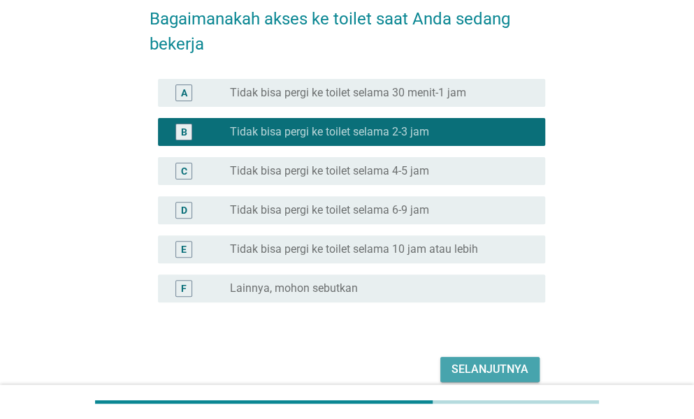
click at [477, 361] on div "Selanjutnya" at bounding box center [490, 369] width 77 height 17
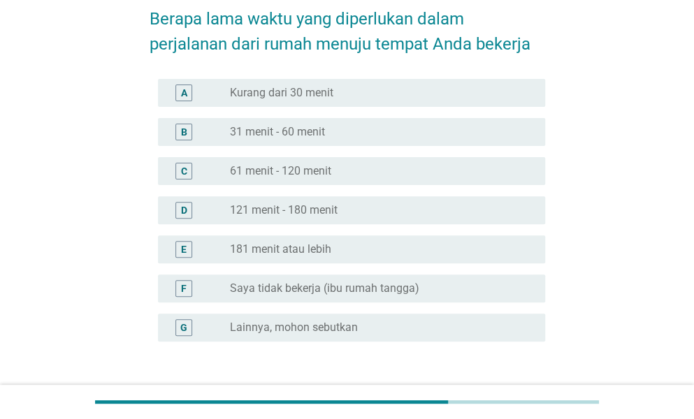
click at [316, 139] on div "radio_button_unchecked 31 menit - 60 menit" at bounding box center [382, 132] width 304 height 17
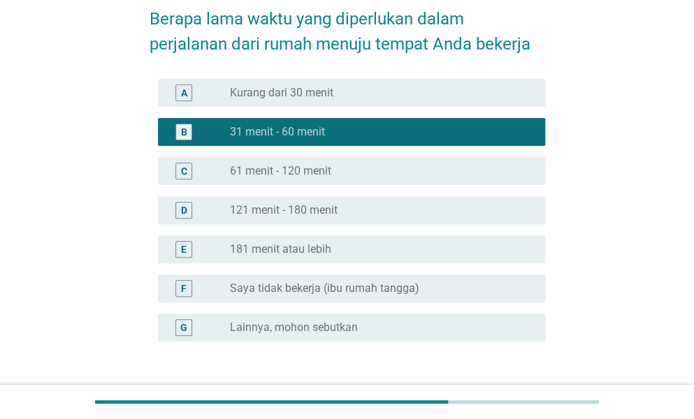
scroll to position [140, 0]
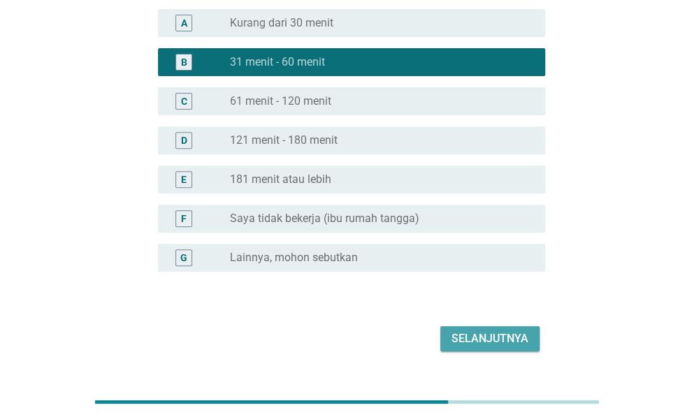
click at [489, 345] on div "Selanjutnya" at bounding box center [490, 339] width 77 height 17
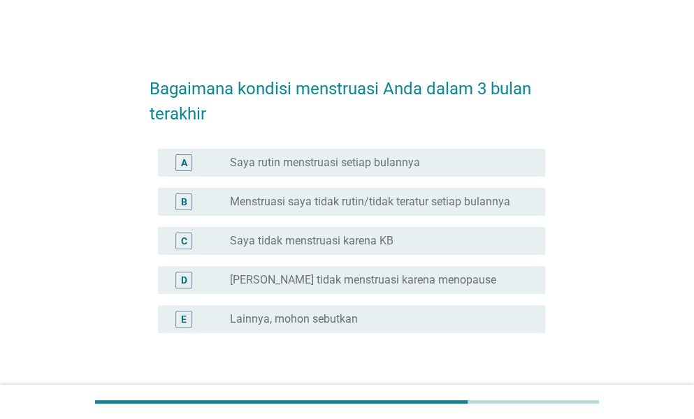
click at [360, 166] on label "Saya rutin menstruasi setiap bulannya" at bounding box center [325, 163] width 190 height 14
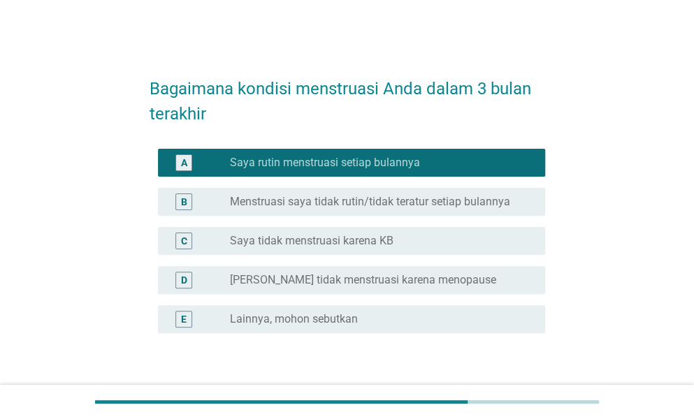
scroll to position [94, 0]
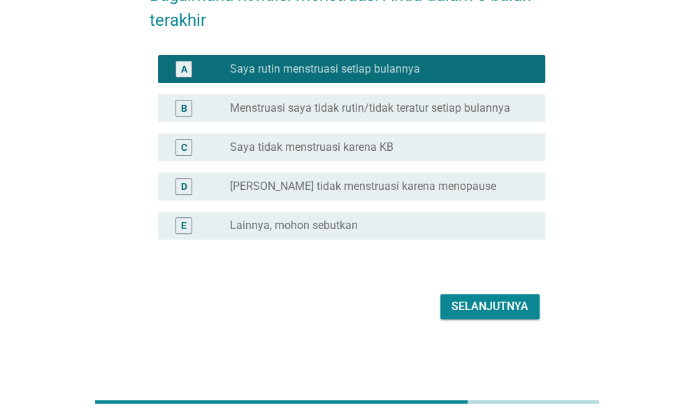
click at [480, 296] on button "Selanjutnya" at bounding box center [489, 306] width 99 height 25
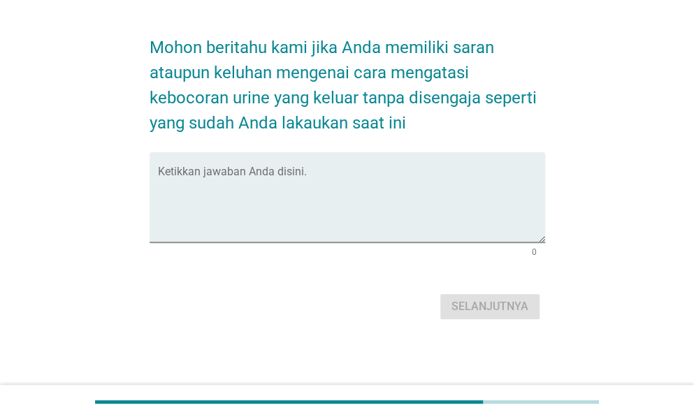
scroll to position [0, 0]
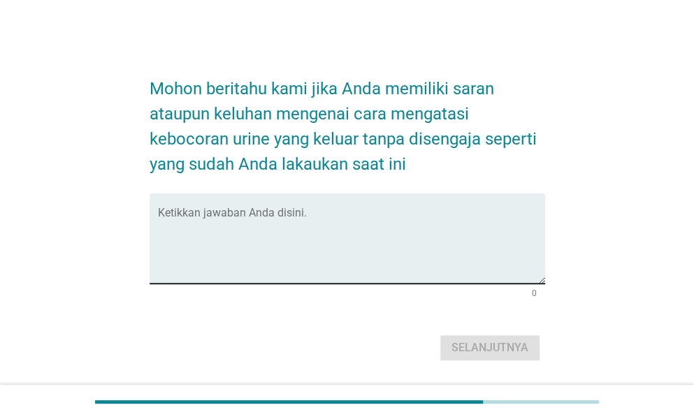
click at [329, 222] on textarea "Ketikkan jawaban Anda disini." at bounding box center [351, 246] width 387 height 73
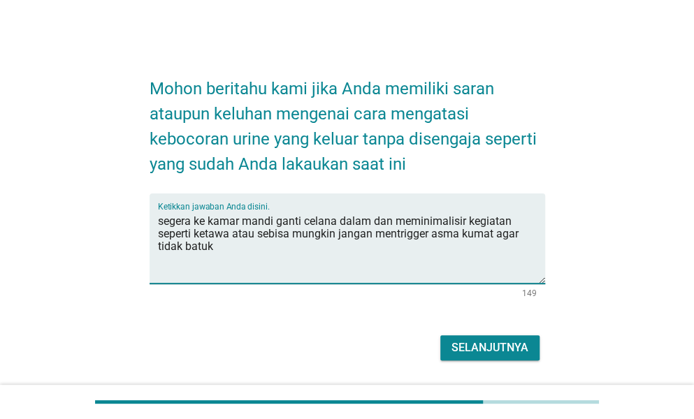
type textarea "segera ke kamar mandi ganti celana dalam dan meminimalisir kegiatan seperti ket…"
click at [469, 351] on div "Selanjutnya" at bounding box center [490, 348] width 77 height 17
